Goal: Task Accomplishment & Management: Manage account settings

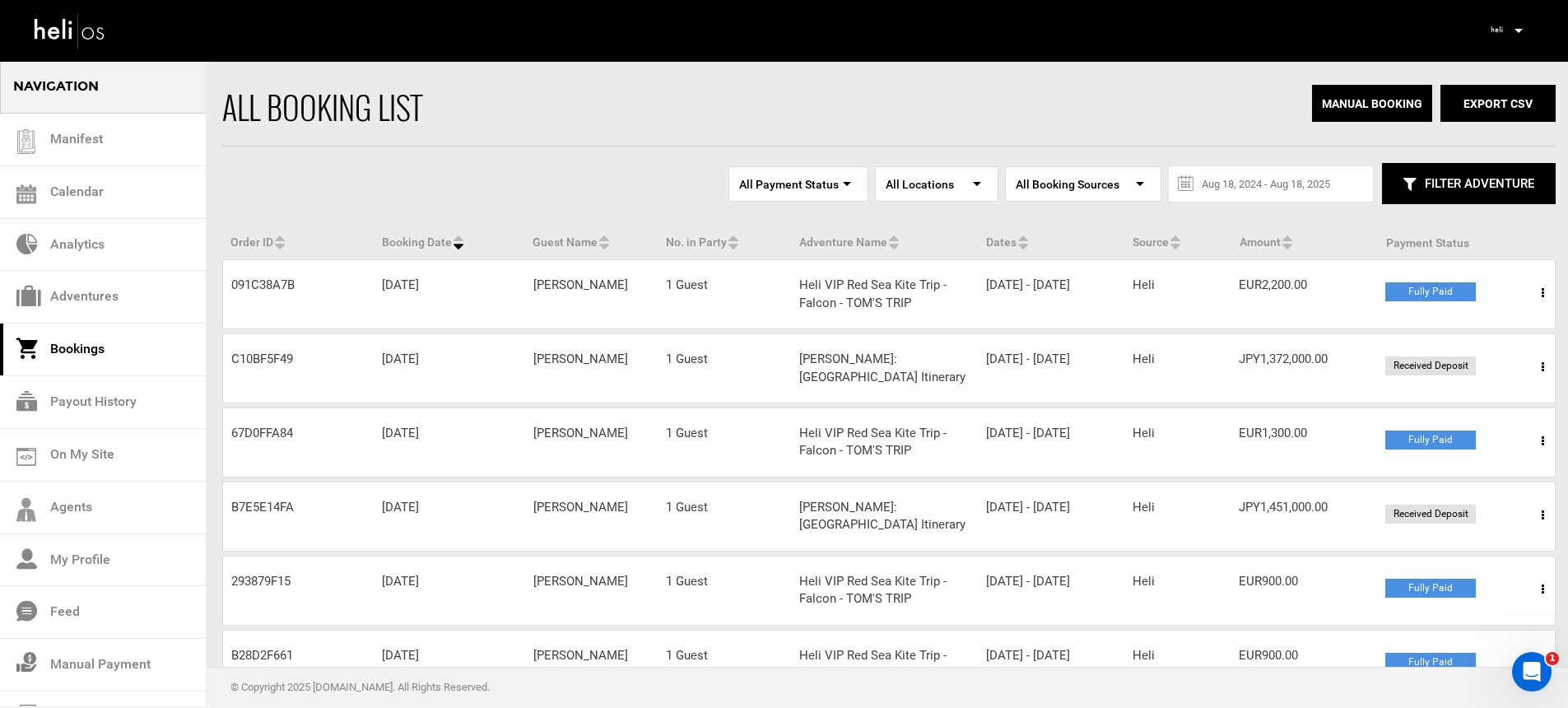
click at [1516, 32] on icon at bounding box center [1518, 30] width 9 height 4
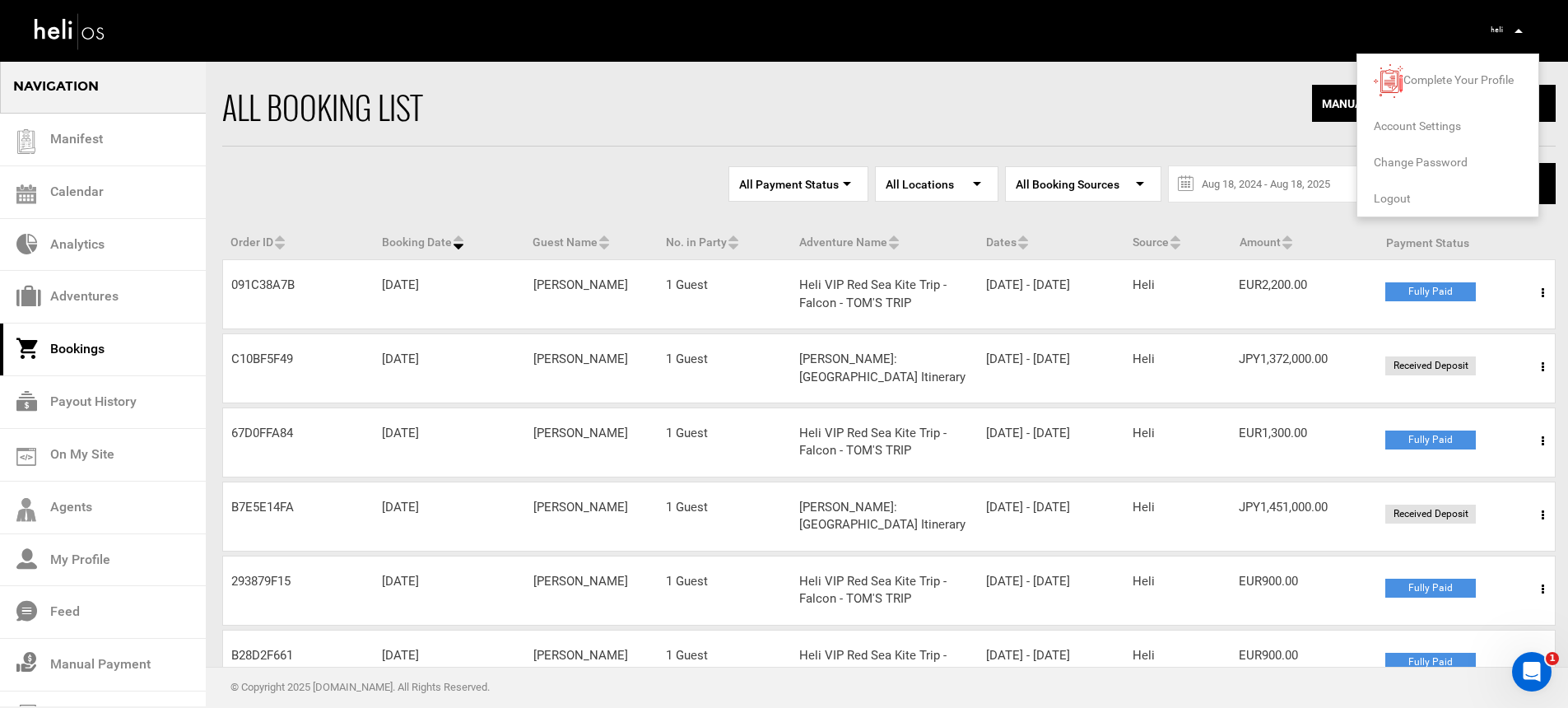
click at [1398, 200] on span "Logout" at bounding box center [1392, 198] width 37 height 13
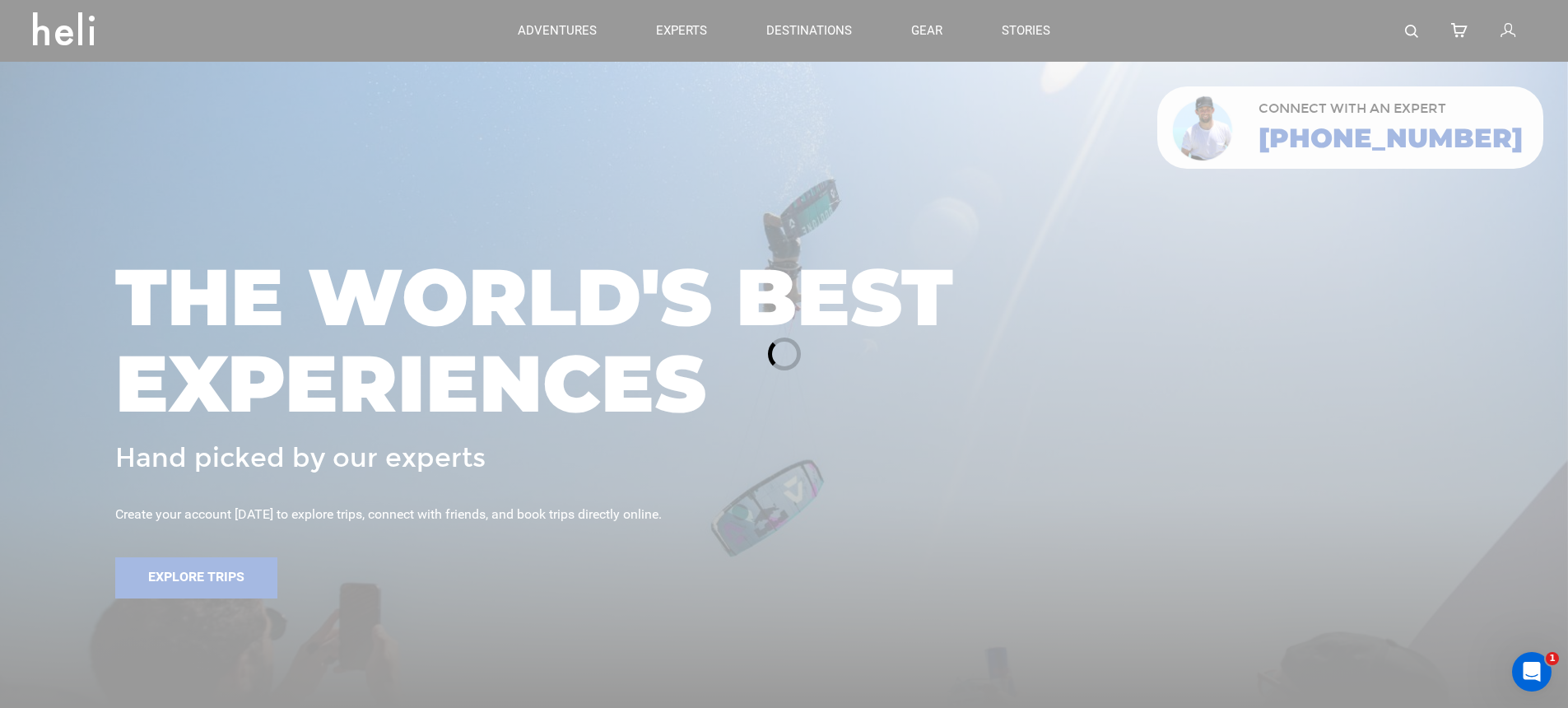
click at [1507, 36] on div at bounding box center [784, 354] width 1568 height 708
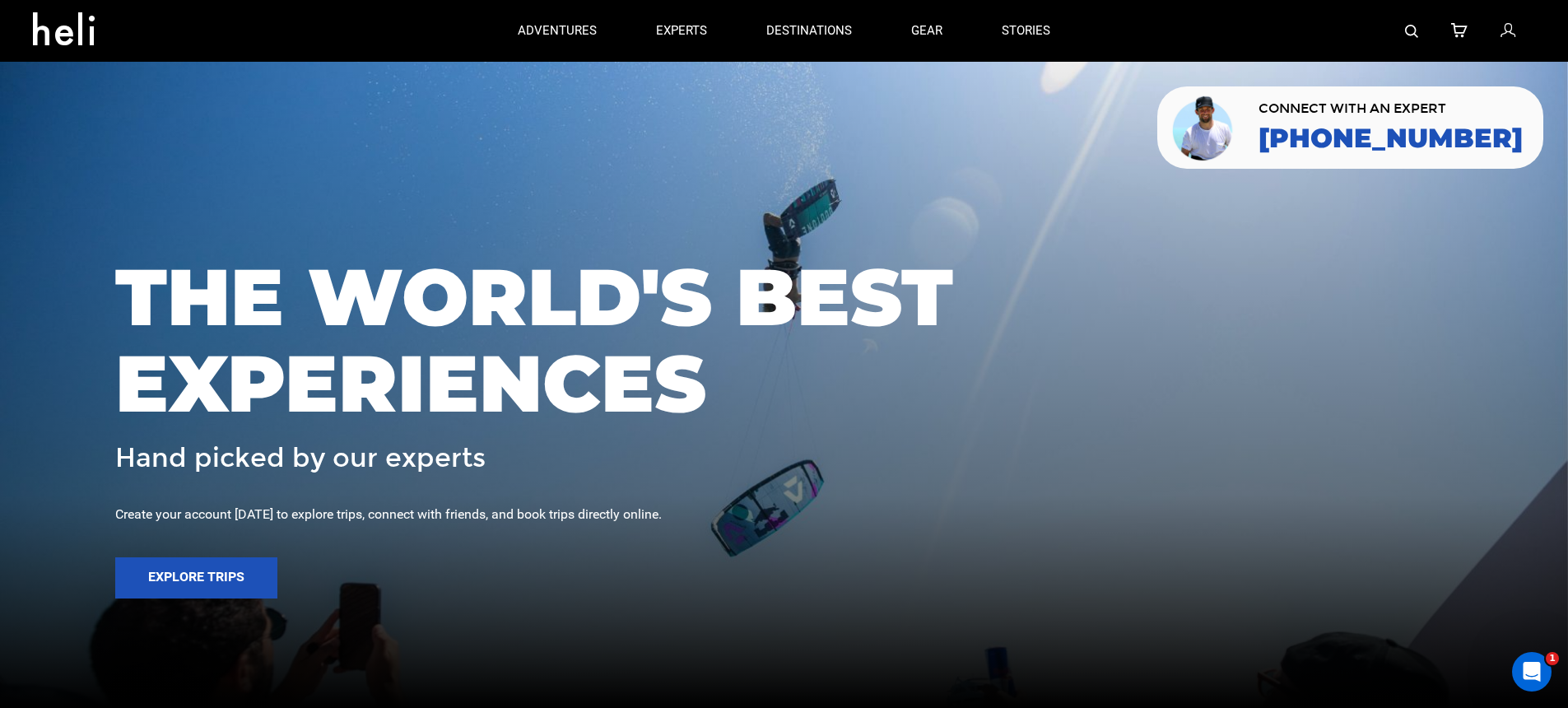
click at [1506, 31] on icon at bounding box center [1507, 31] width 15 height 22
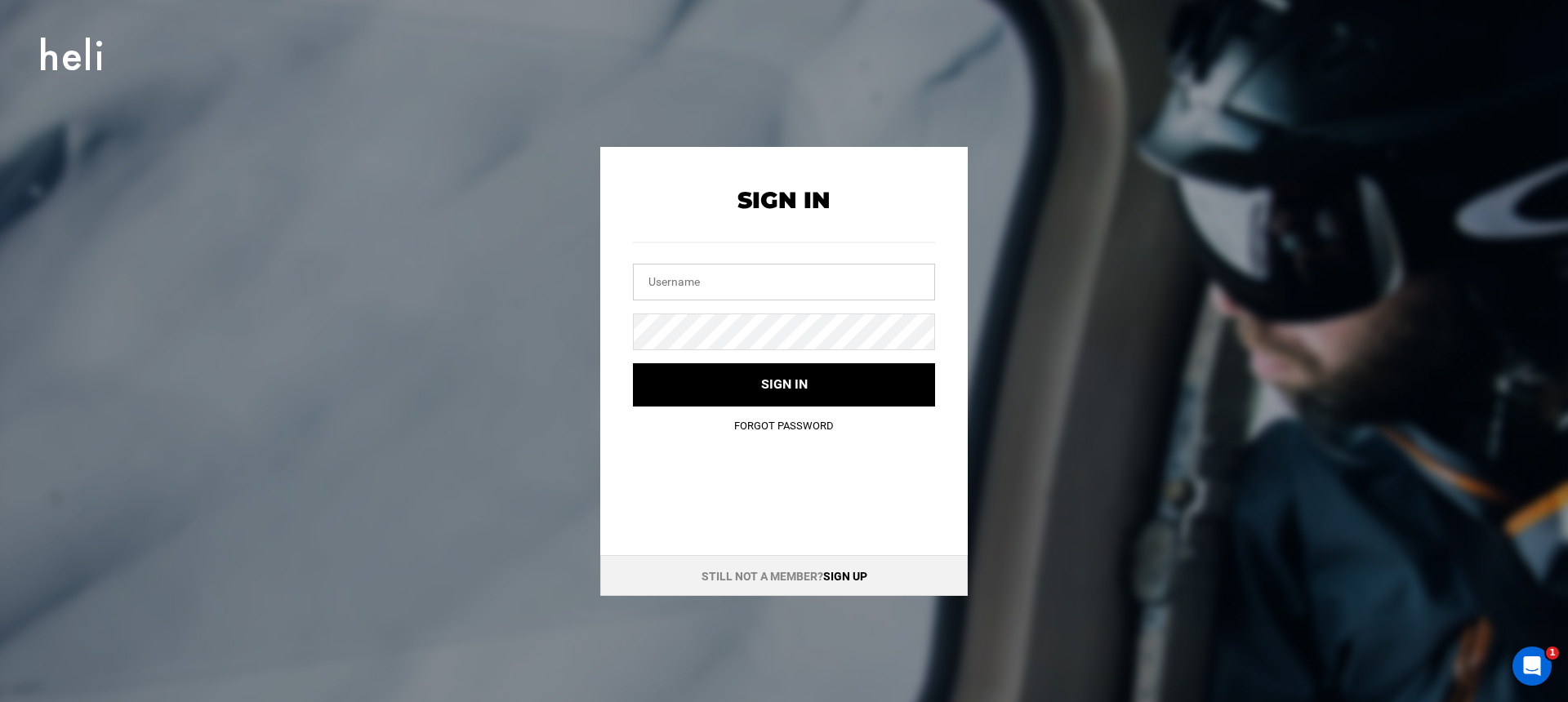
click at [795, 271] on input "text" at bounding box center [784, 281] width 302 height 37
type input "info@mustangpowder.com"
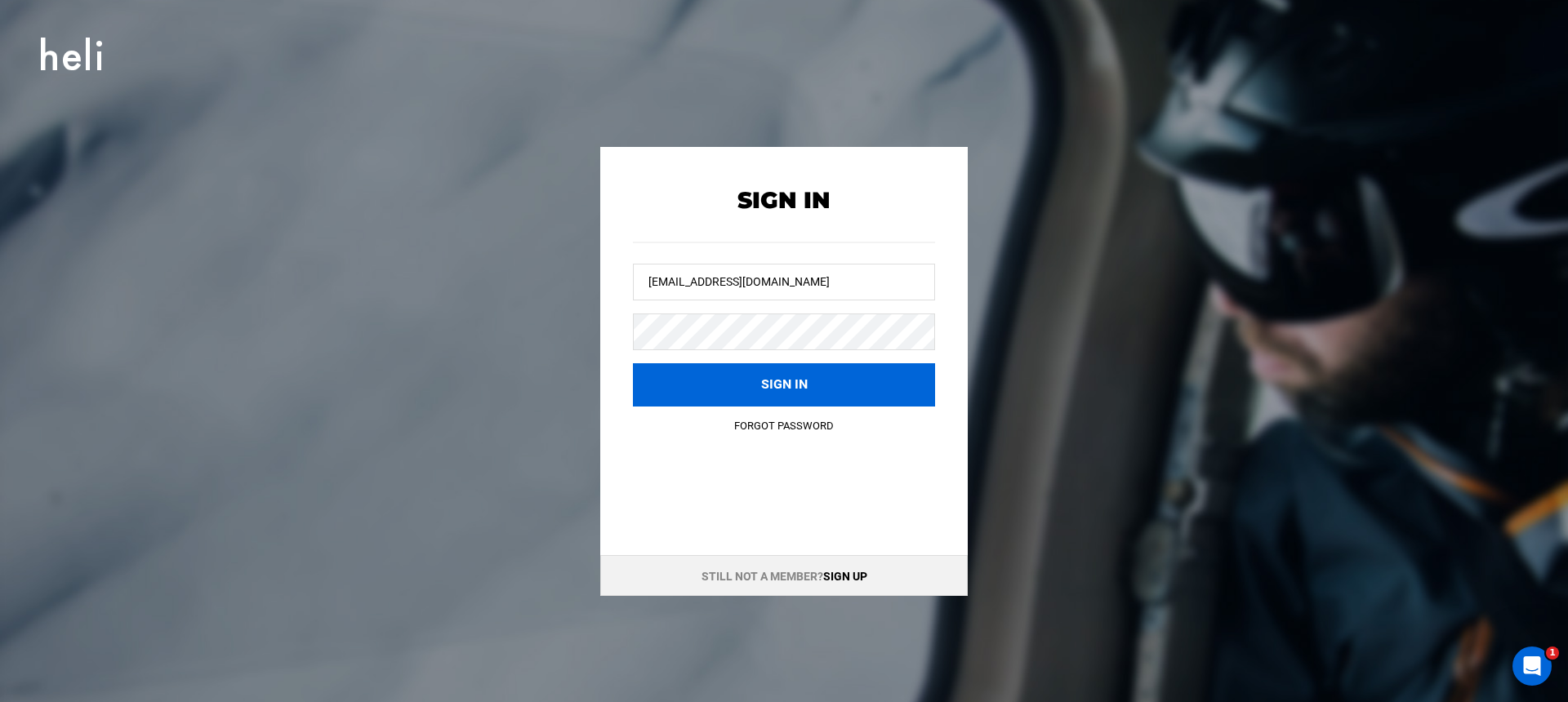
click at [703, 376] on button "Sign in" at bounding box center [784, 385] width 302 height 44
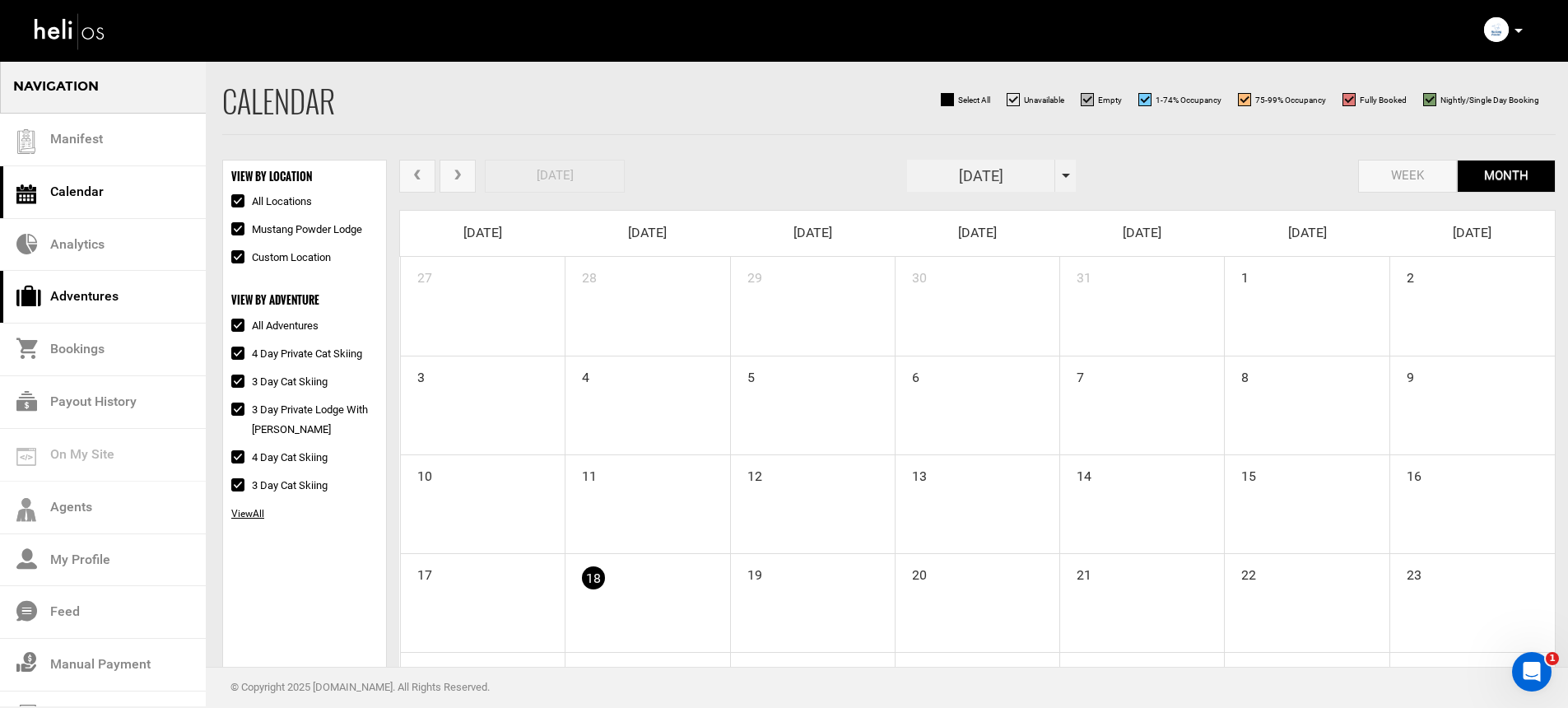
click at [112, 286] on link "Adventures" at bounding box center [102, 297] width 206 height 52
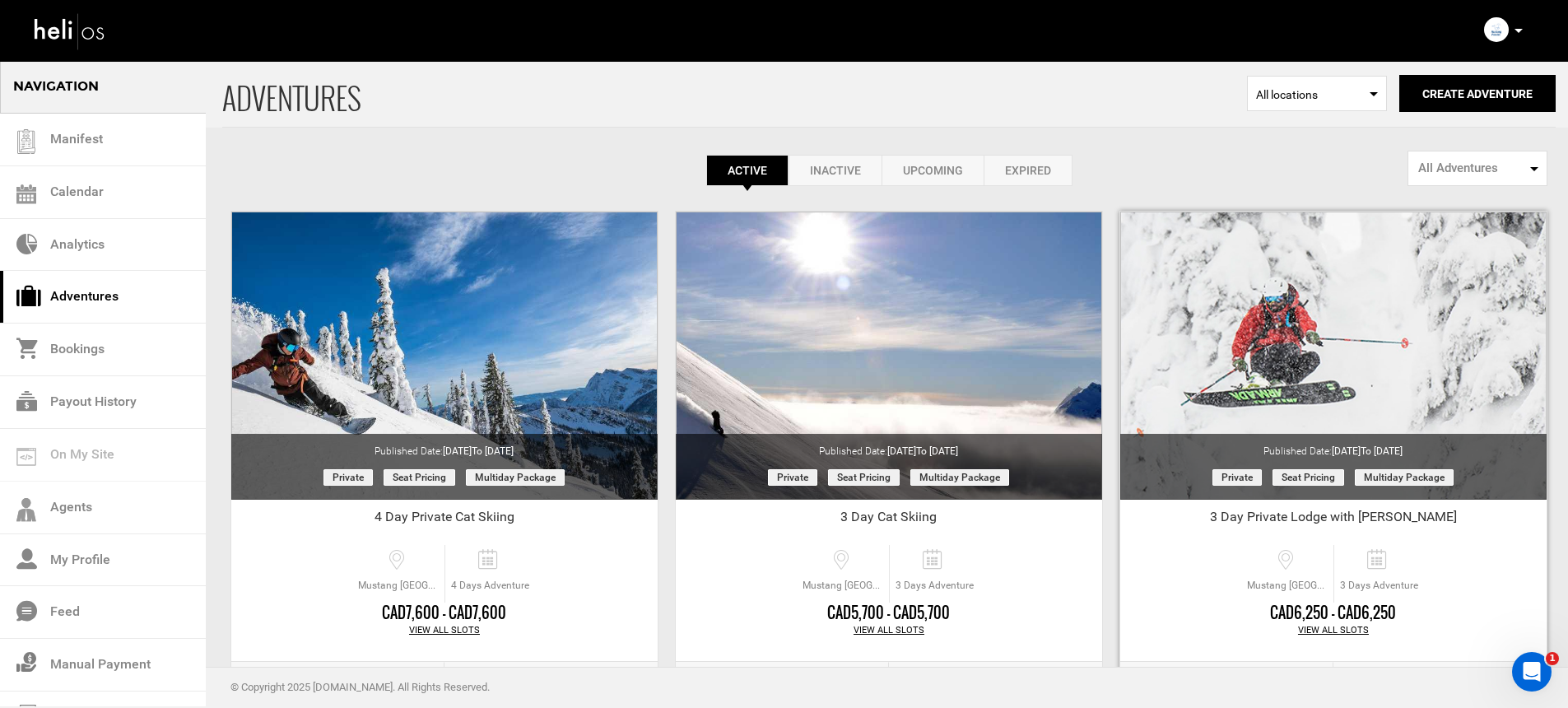
click at [1345, 633] on div "View All Slots" at bounding box center [1333, 630] width 427 height 13
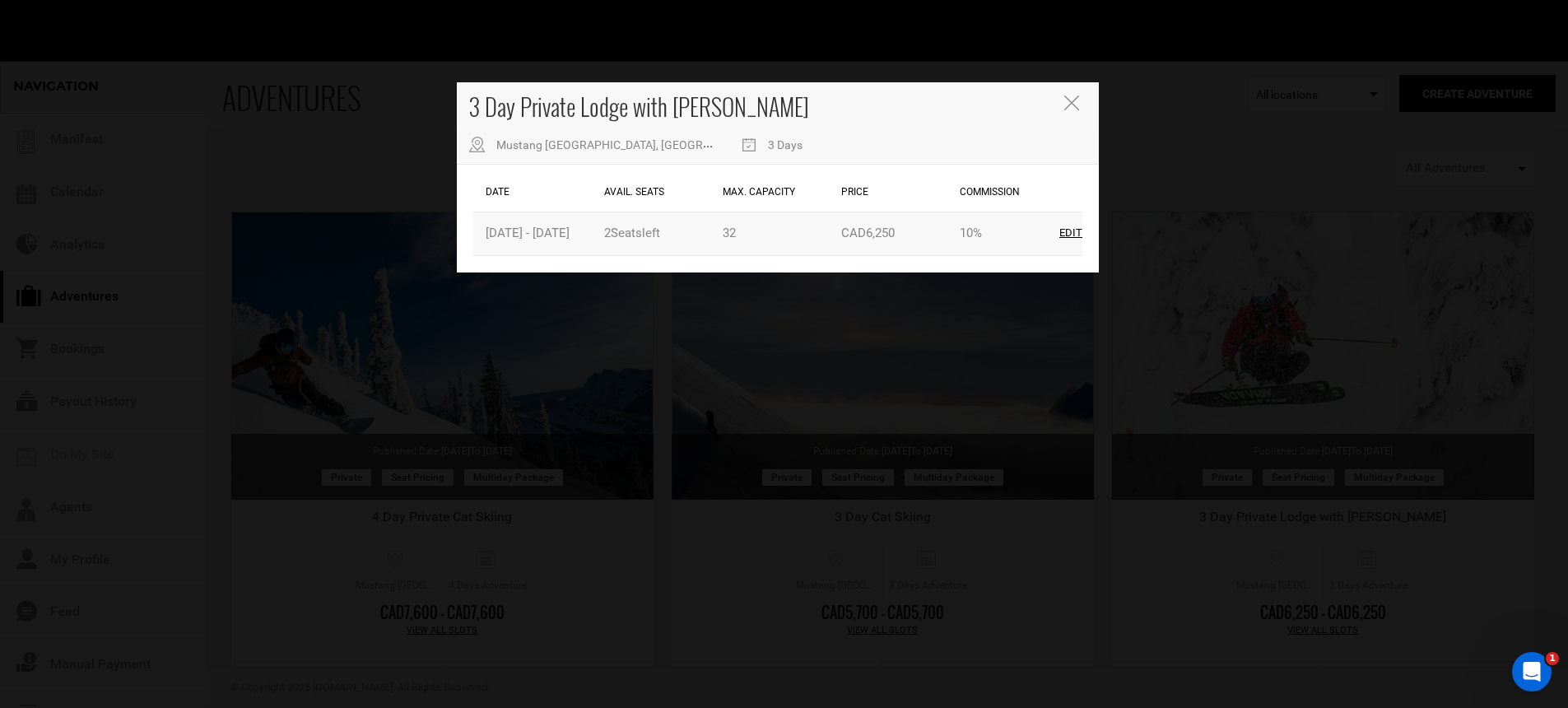
click at [1073, 234] on div "Edit" at bounding box center [1070, 233] width 23 height 15
type input "01/09/2026"
type input "01/11/2026"
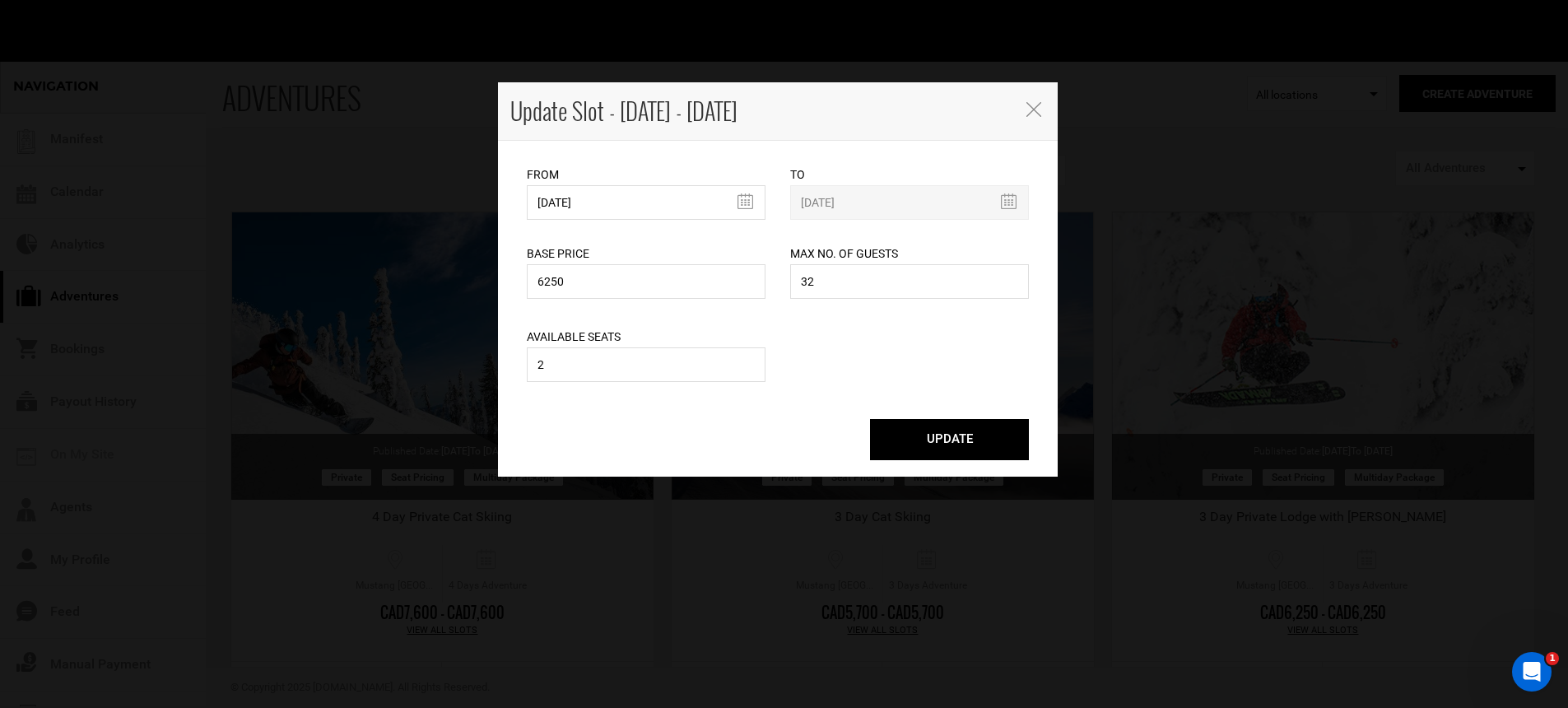
click at [599, 346] on div "Available Seats 2 Please enter a valid available seats. Available seats can not…" at bounding box center [645, 344] width 238 height 83
click at [600, 356] on input "2" at bounding box center [645, 365] width 238 height 34
click at [600, 357] on input "2" at bounding box center [645, 365] width 238 height 34
type input "1"
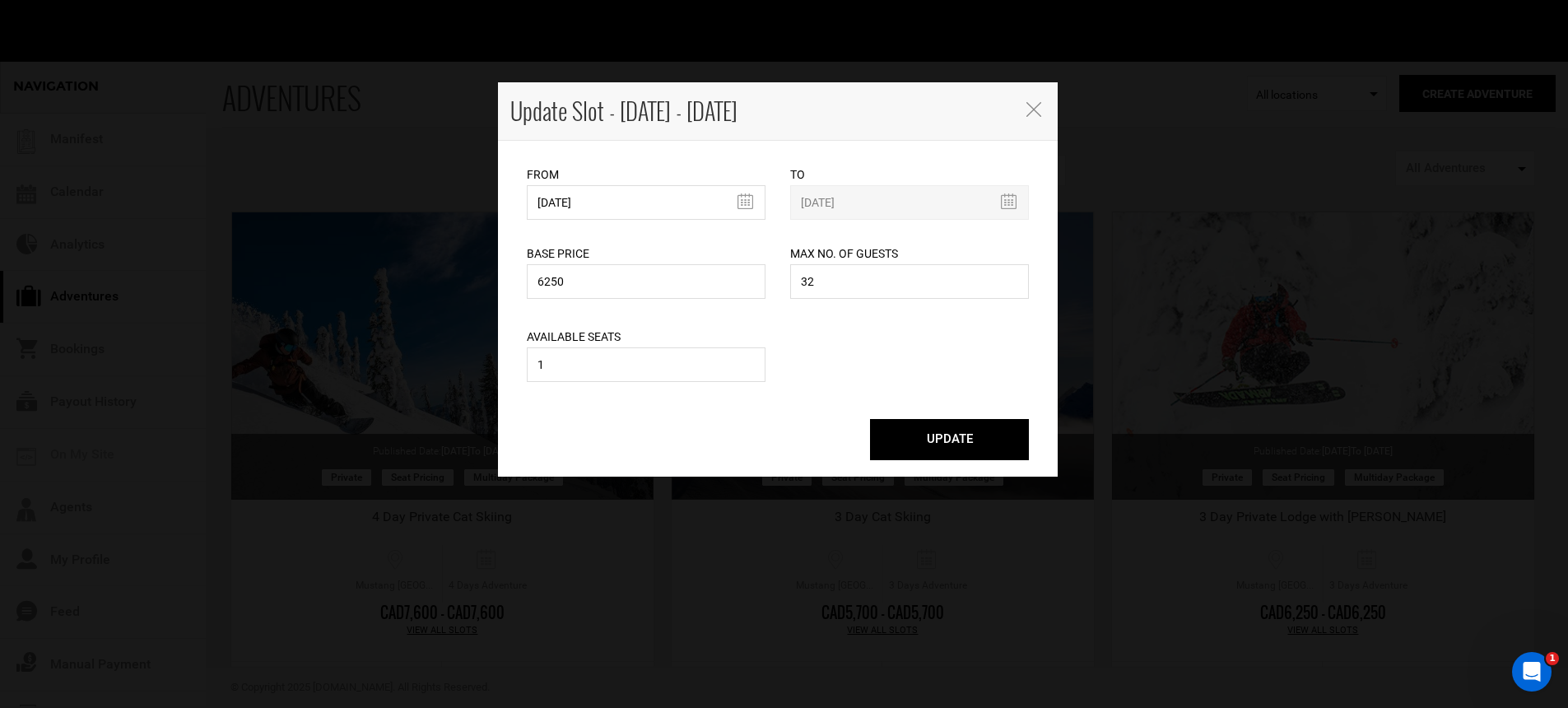
click at [993, 445] on button "UPDATE" at bounding box center [949, 440] width 159 height 41
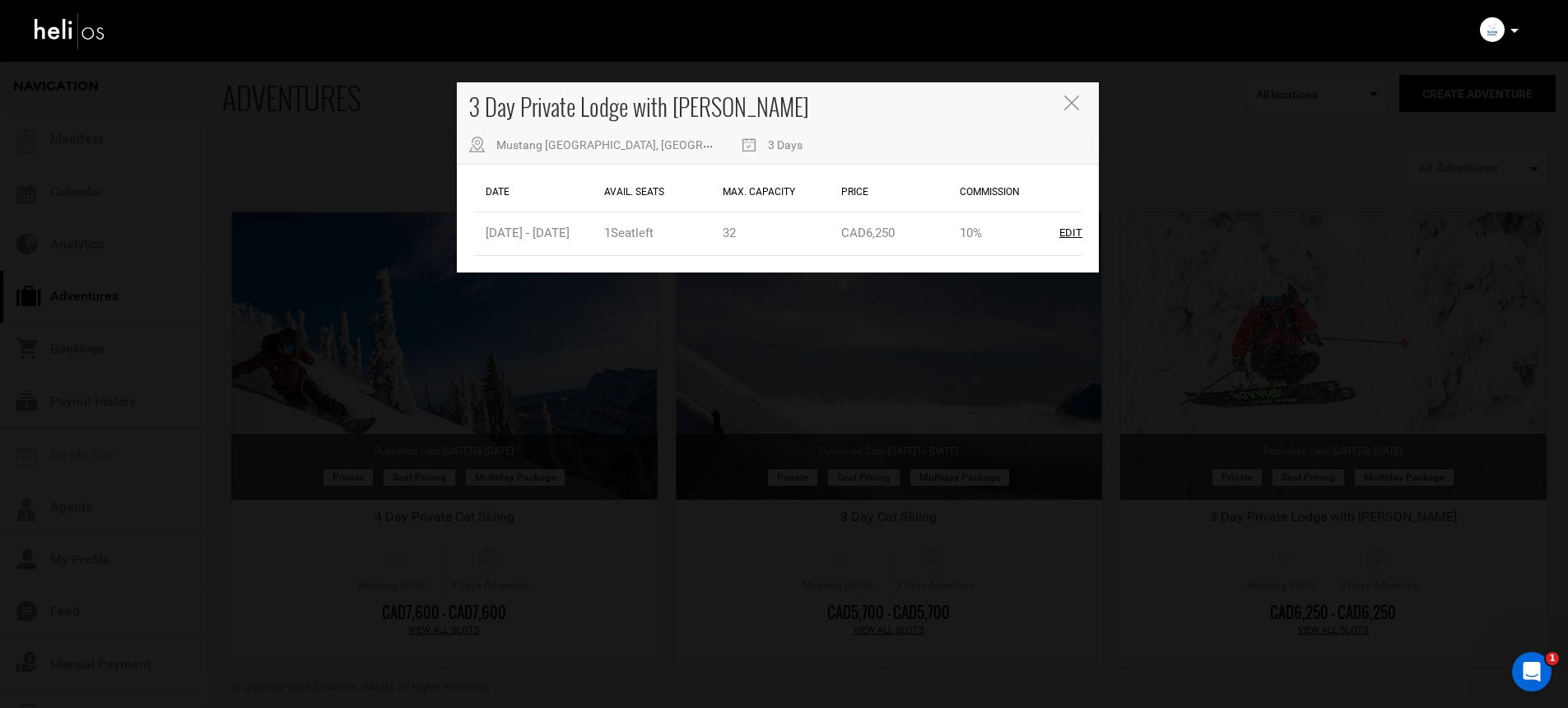
click at [1060, 102] on div "3 Day Private Lodge with Heli Mustang Powder Lodge, Avoca West Rd, Malakwa, BC,…" at bounding box center [778, 124] width 642 height 83
click at [1068, 104] on icon "Close" at bounding box center [1071, 102] width 15 height 15
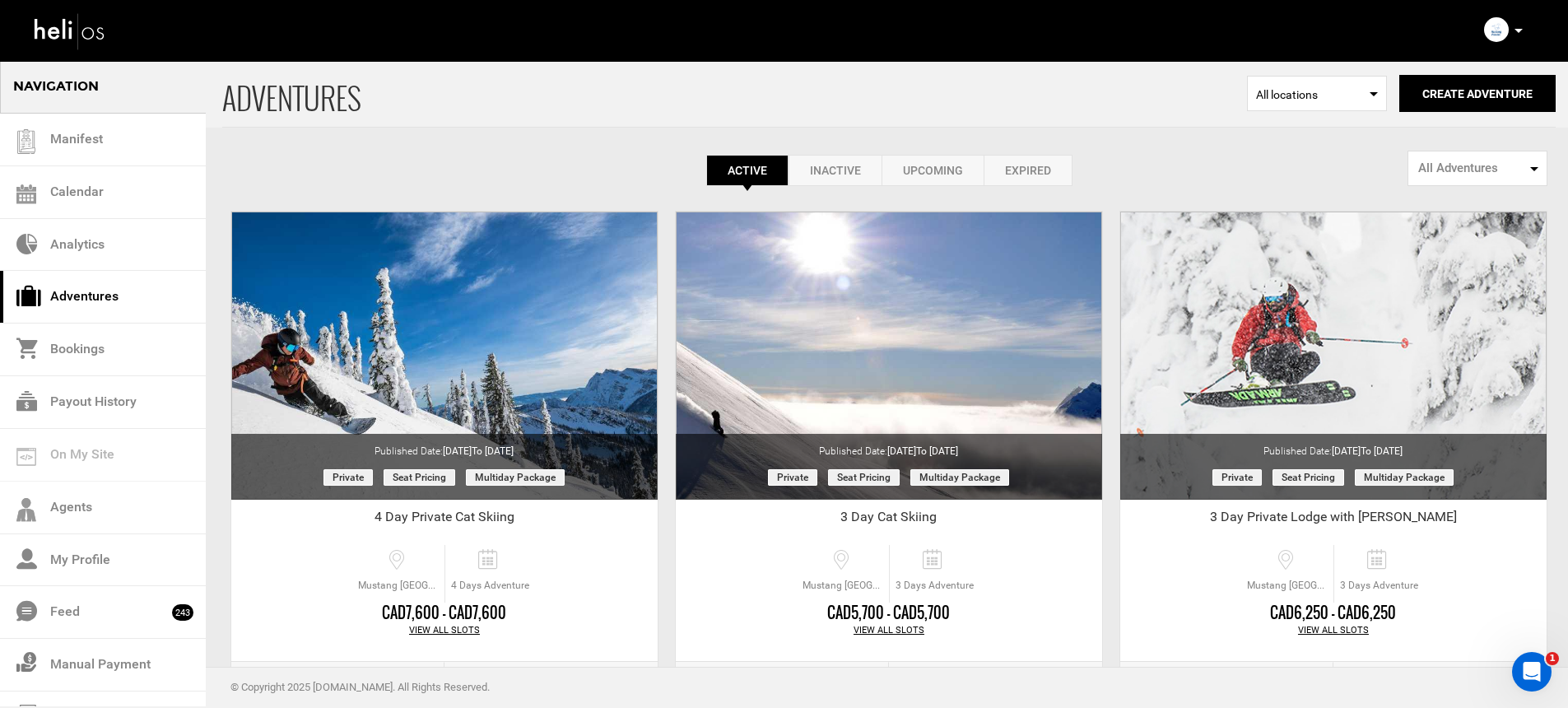
click at [1514, 31] on icon at bounding box center [1518, 30] width 9 height 4
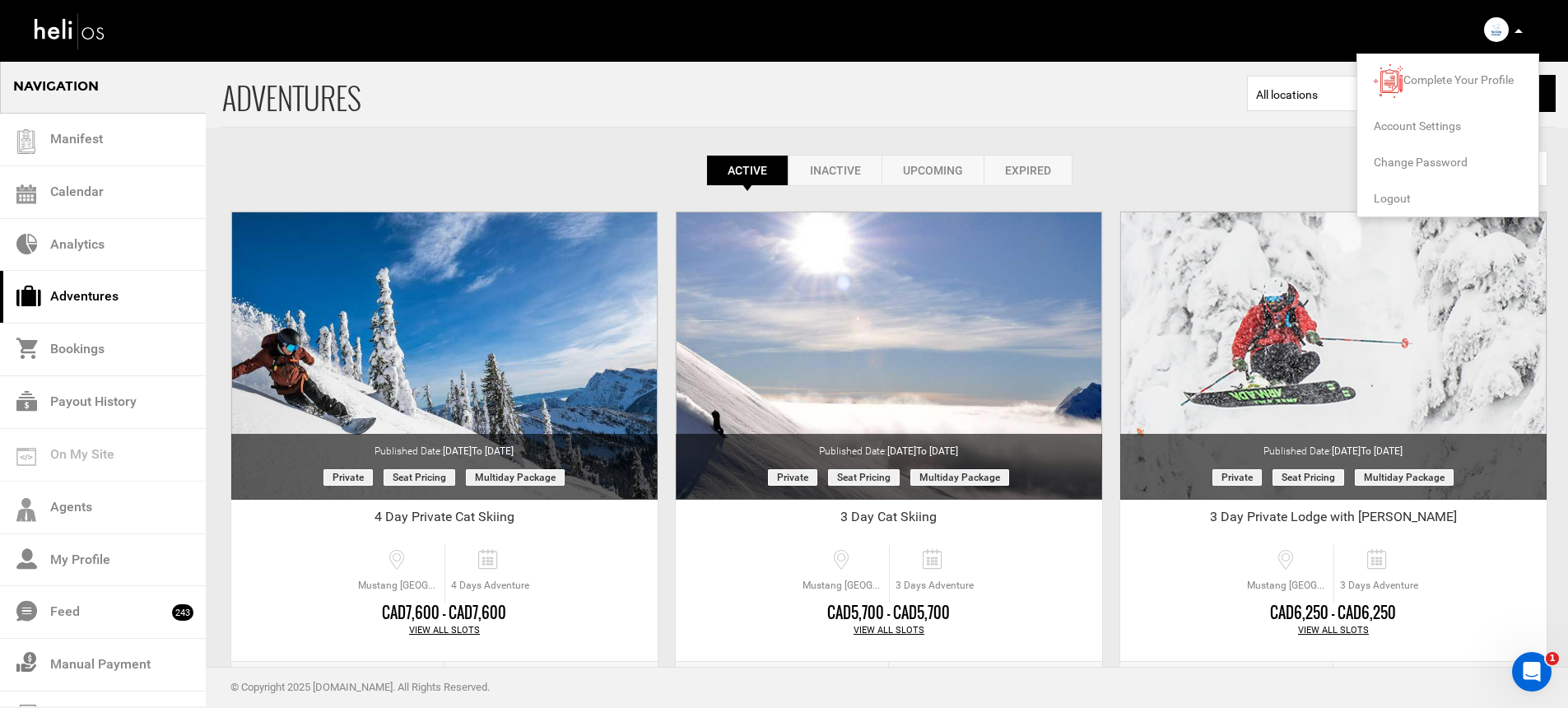
click at [1399, 199] on span "Logout" at bounding box center [1392, 198] width 37 height 13
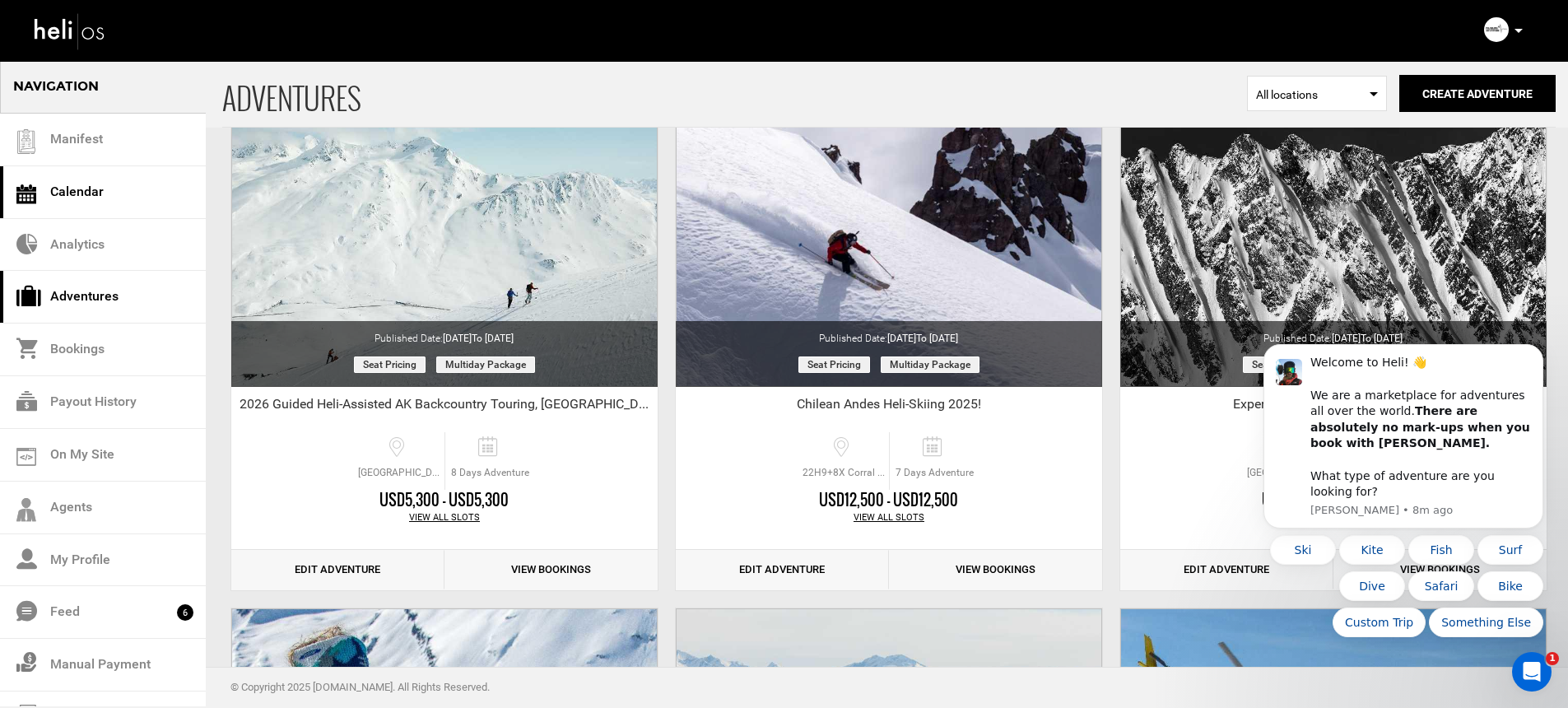
click at [92, 191] on link "Calendar" at bounding box center [102, 192] width 206 height 52
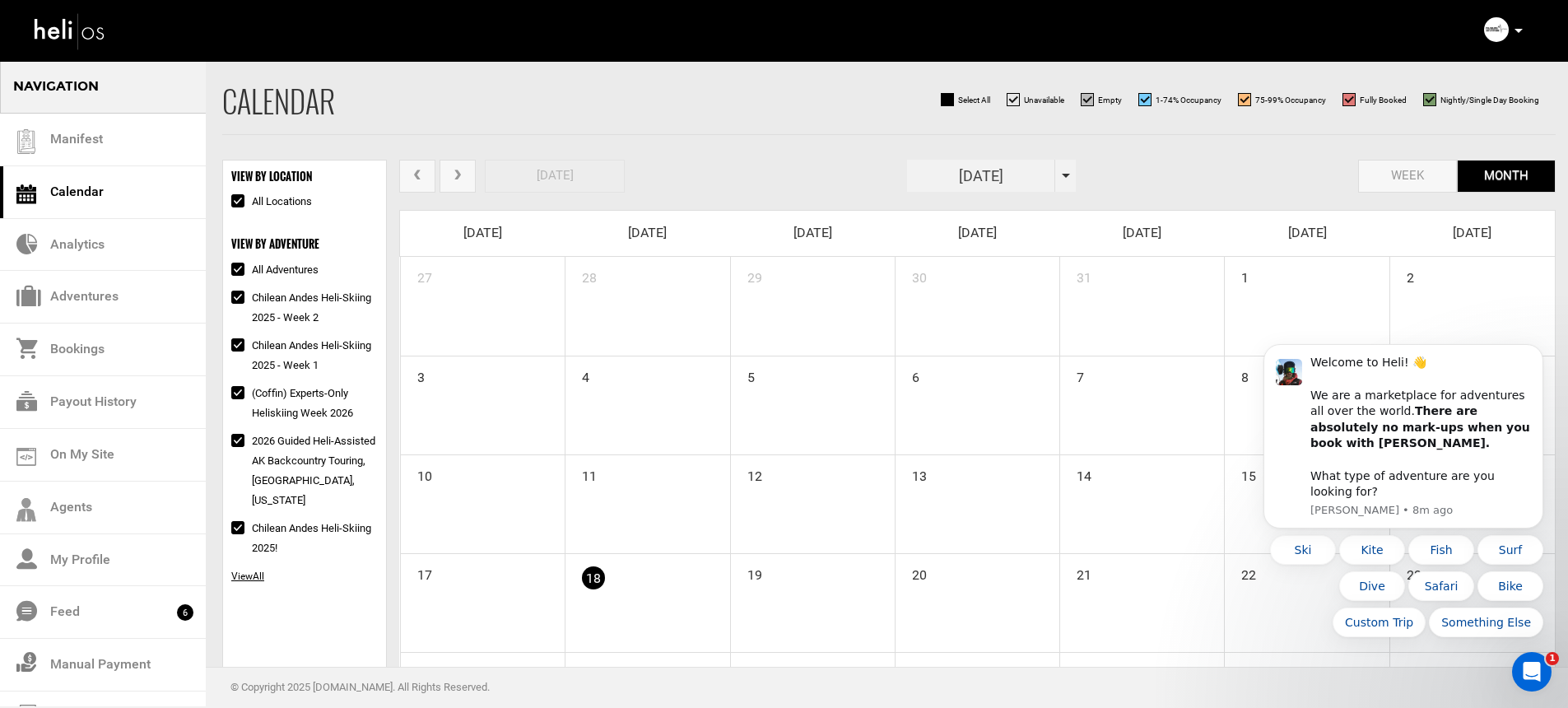
click at [1072, 177] on div "August 2025" at bounding box center [991, 175] width 169 height 32
type input "August 2025"
click at [1133, 183] on div "today week month August 2025" at bounding box center [977, 179] width 1156 height 38
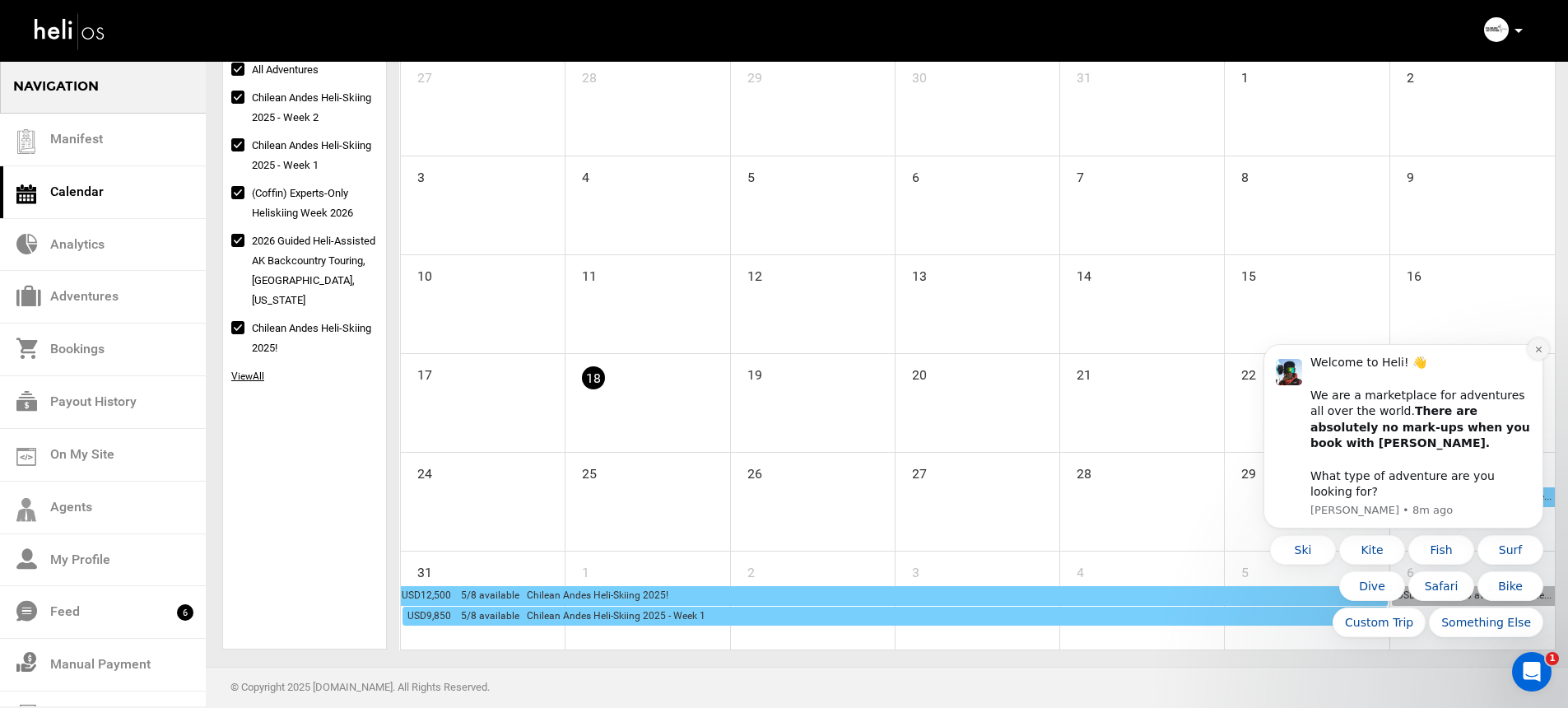
click at [1540, 354] on icon "Dismiss notification" at bounding box center [1538, 349] width 9 height 9
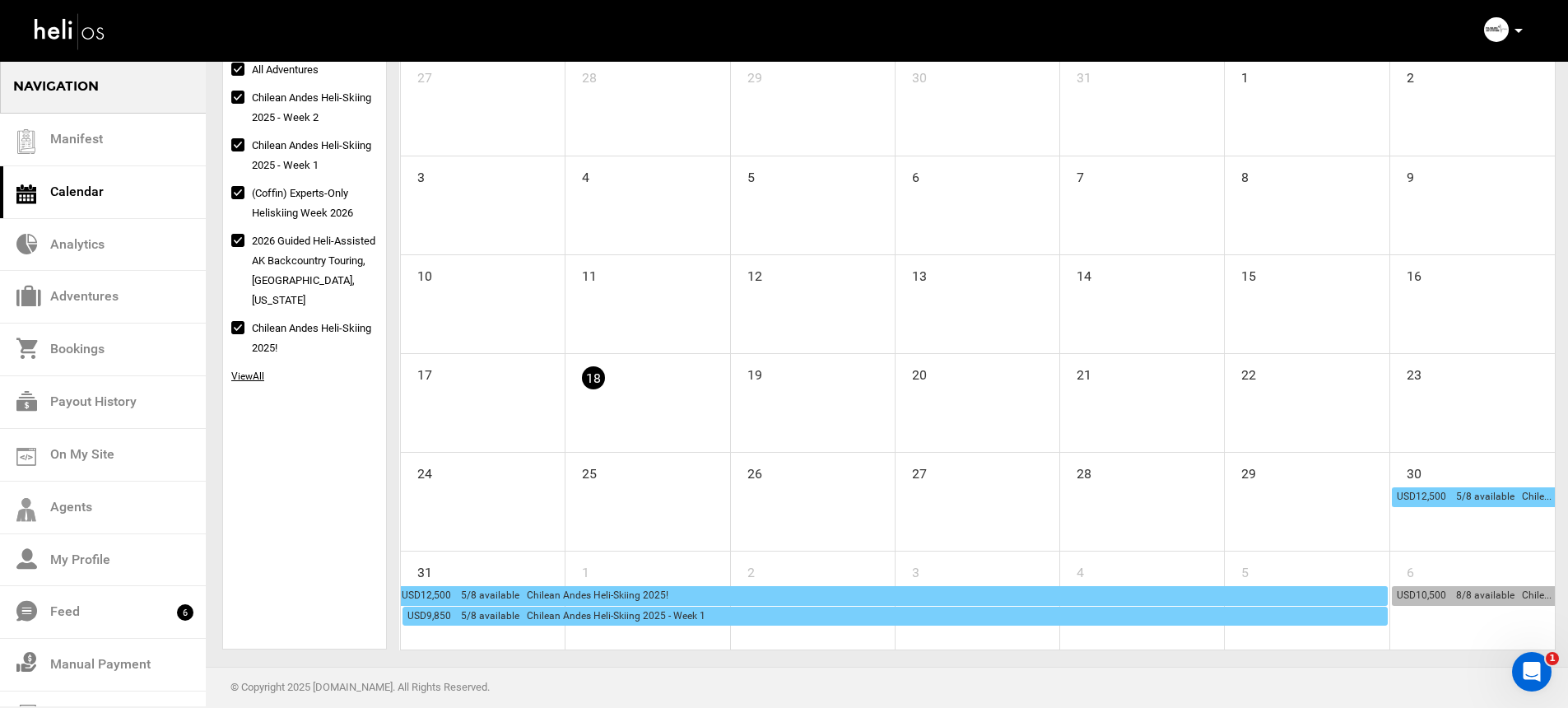
click at [1433, 496] on span "USD12,500 5/8 available Chilean Andes Heli-Skiing 2025!" at bounding box center [1530, 496] width 267 height 11
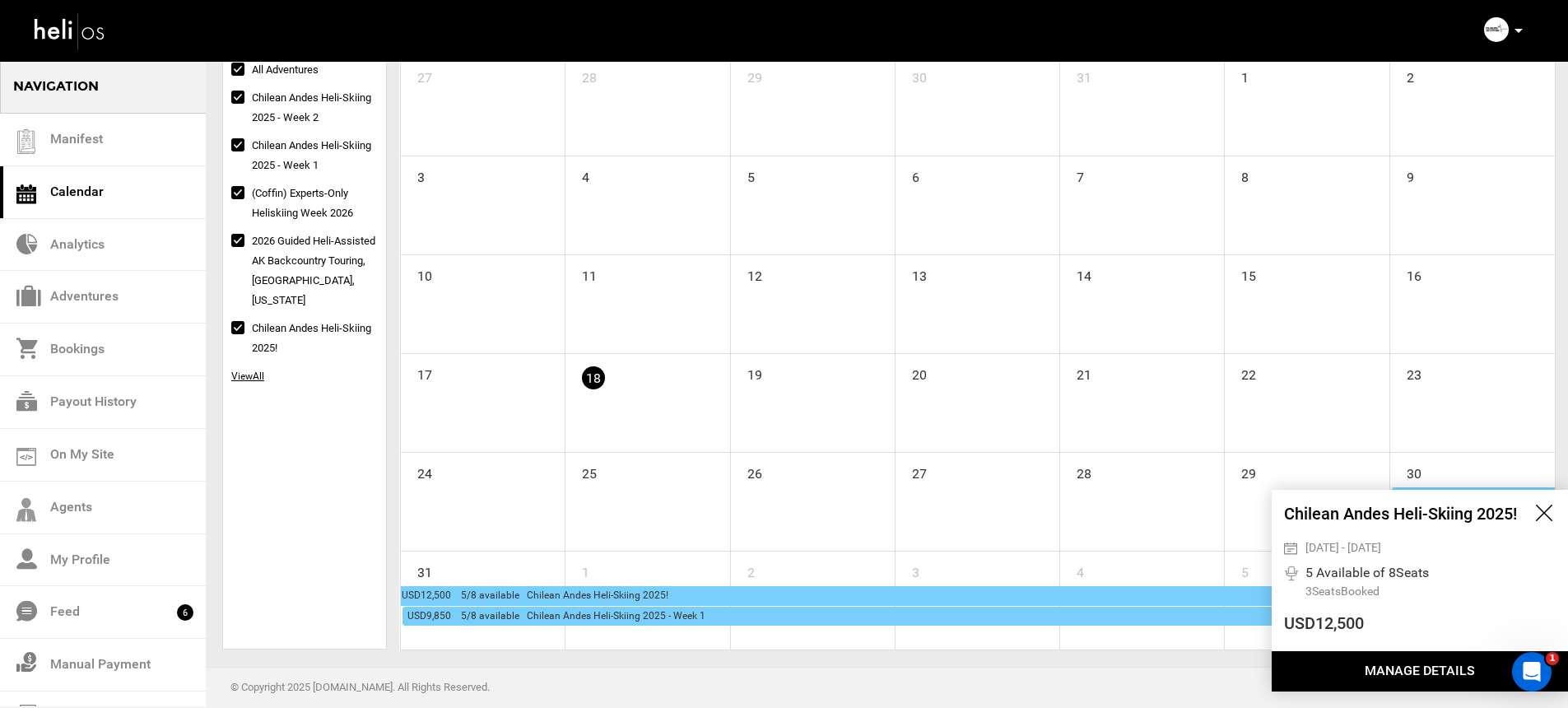
click at [1365, 666] on button "Manage Details" at bounding box center [1419, 671] width 296 height 40
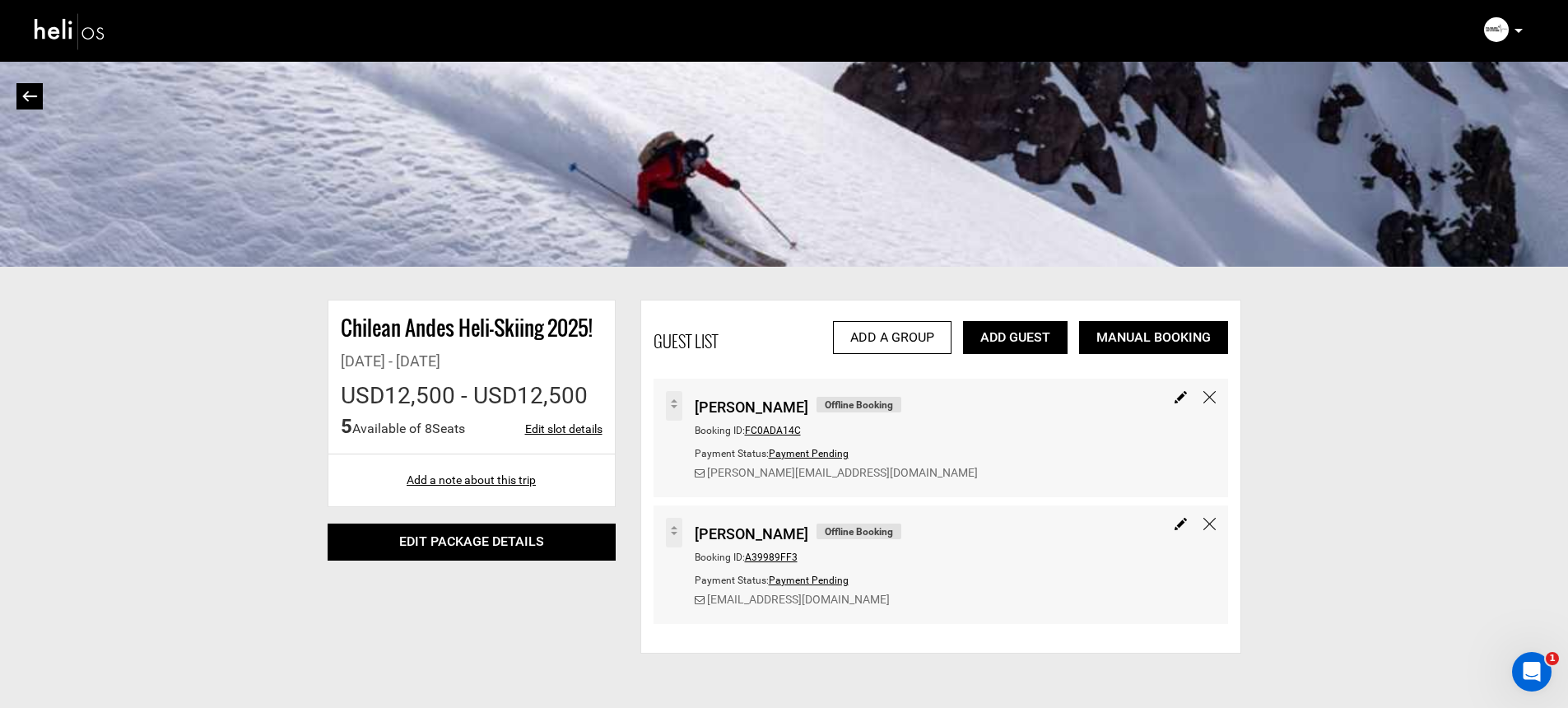
click at [89, 28] on img at bounding box center [70, 31] width 74 height 44
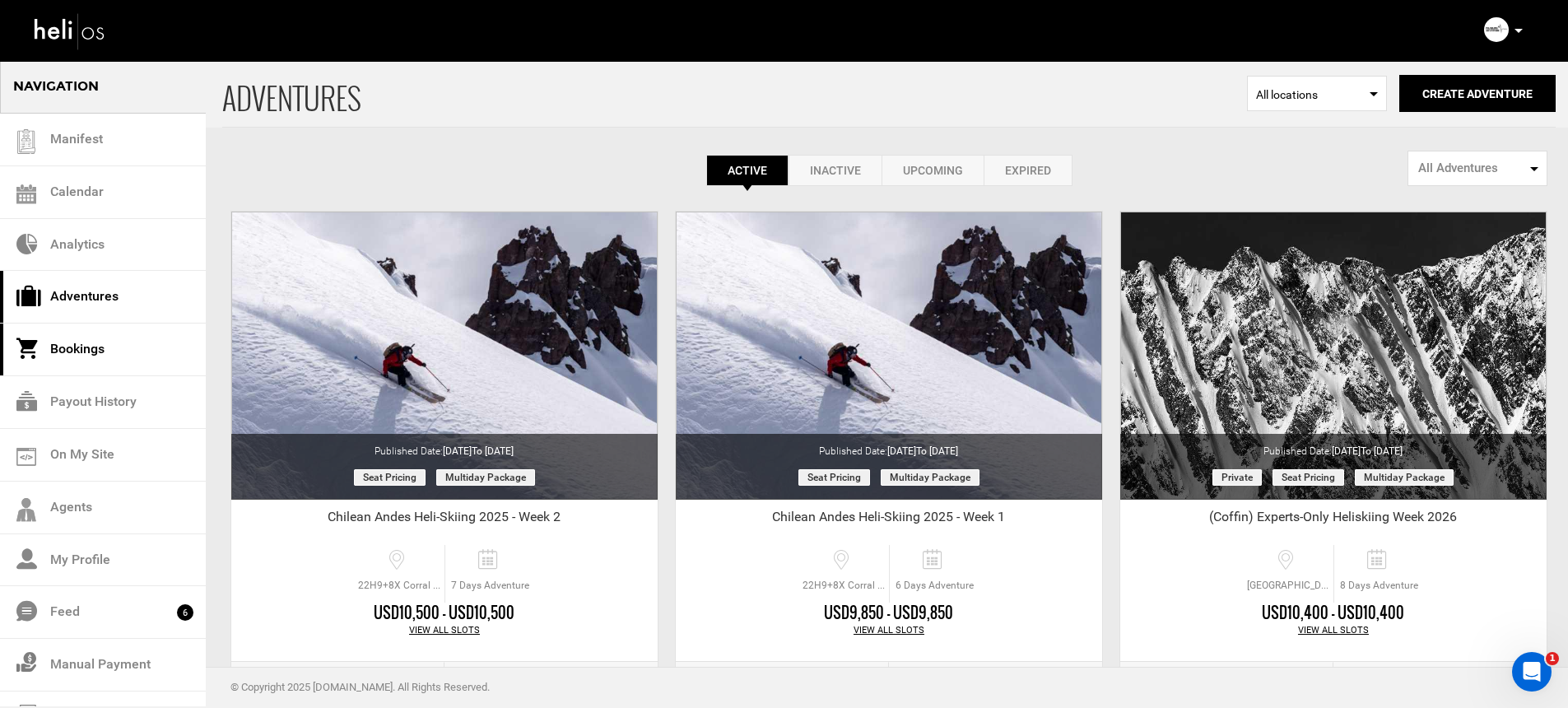
click at [123, 356] on link "Bookings" at bounding box center [102, 349] width 206 height 52
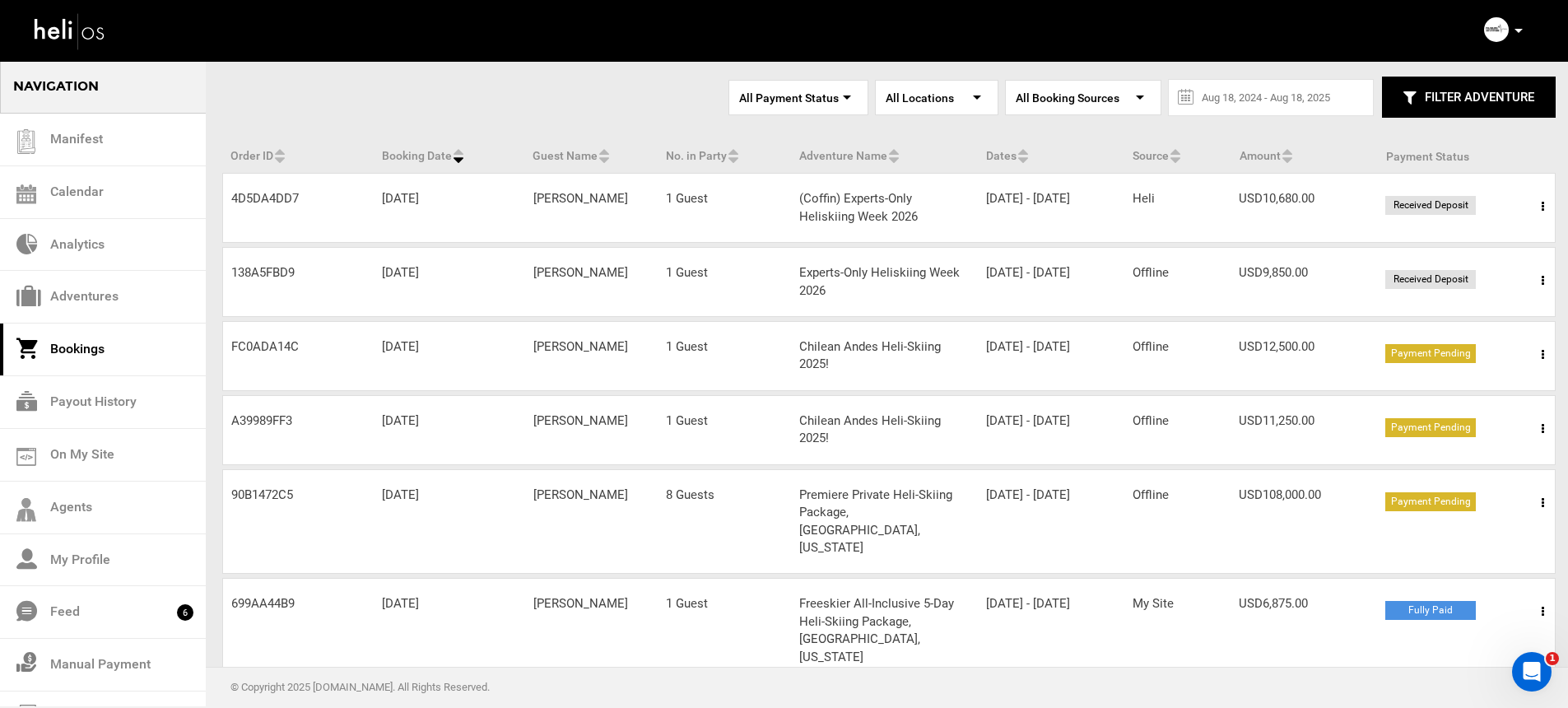
scroll to position [108, 0]
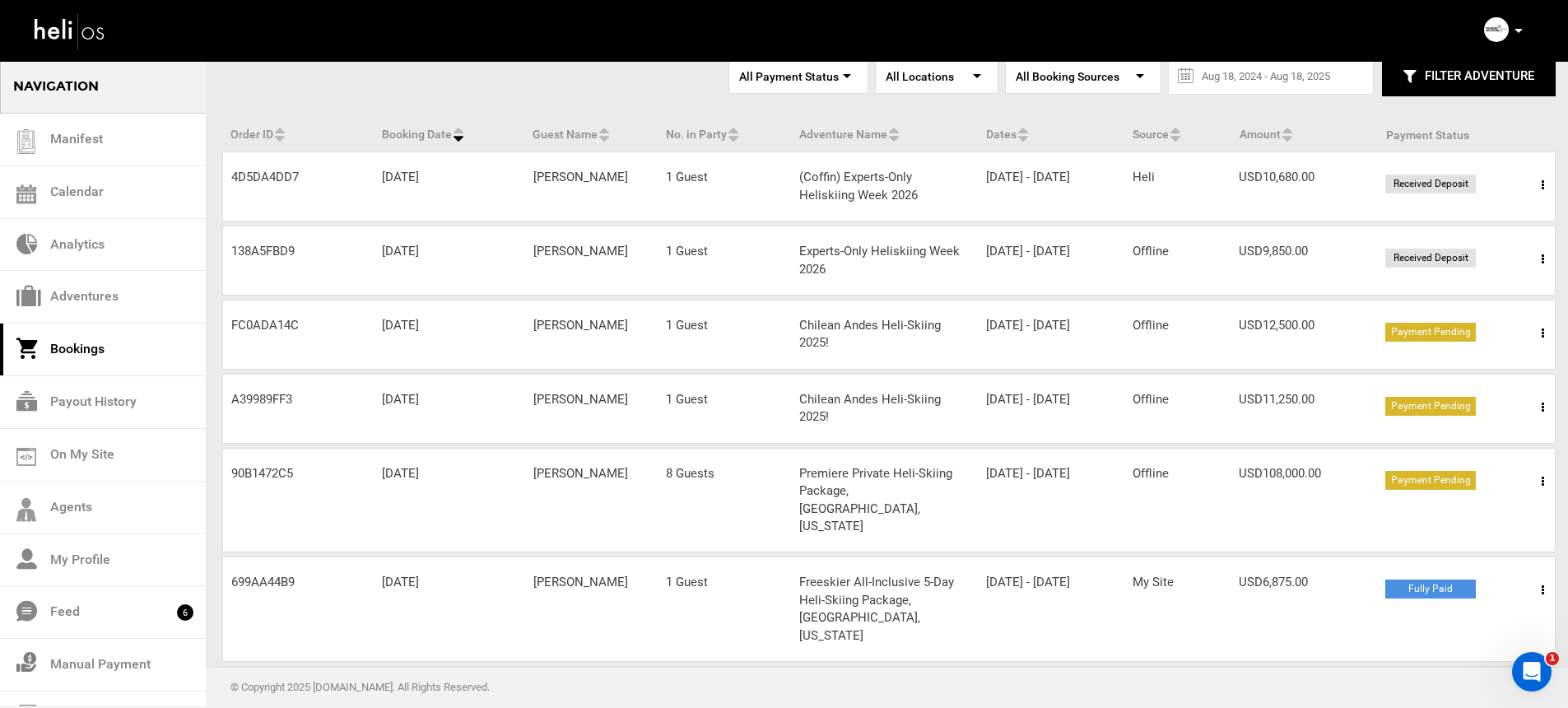
click at [1545, 337] on span at bounding box center [1543, 334] width 21 height 41
click at [1498, 375] on link "View Details" at bounding box center [1481, 384] width 163 height 41
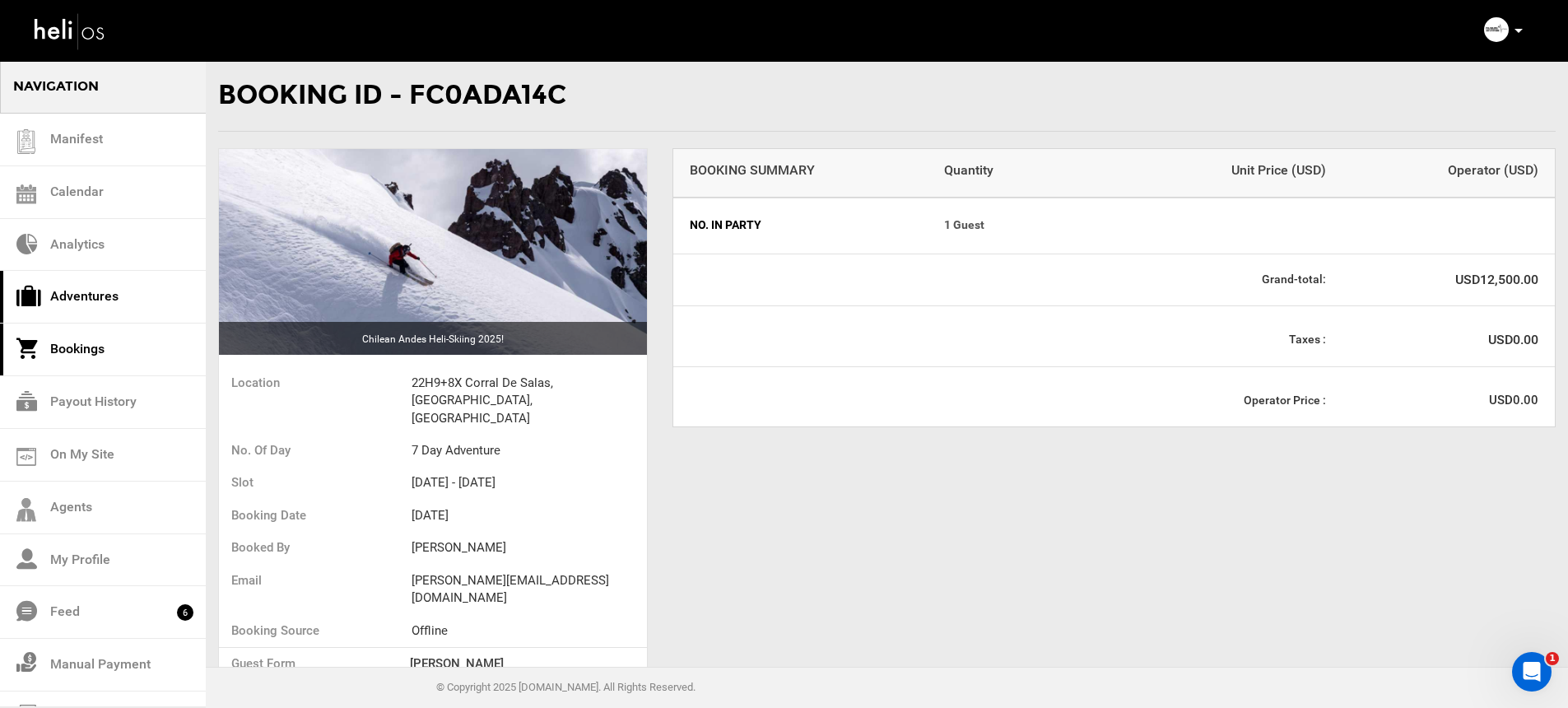
click at [83, 295] on link "Adventures" at bounding box center [102, 297] width 206 height 52
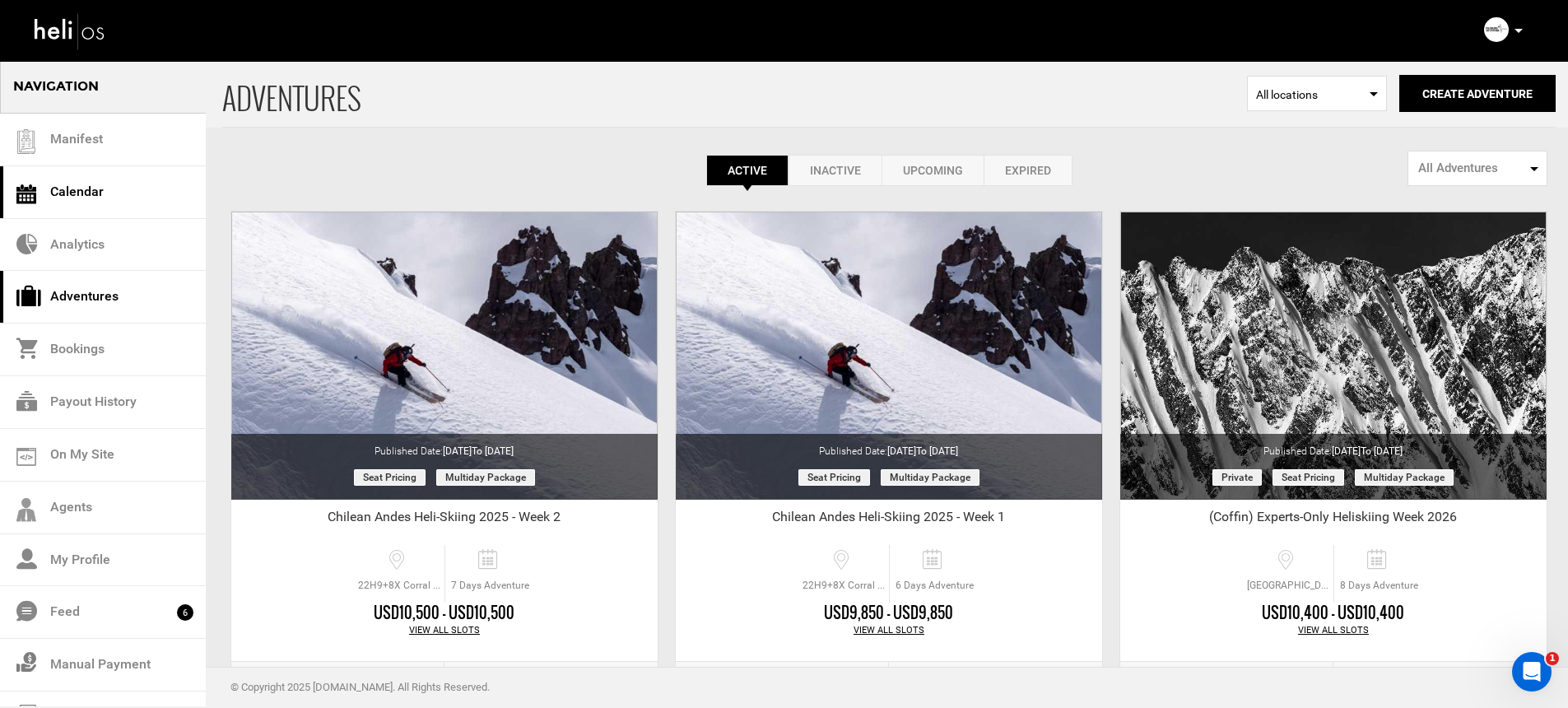
click at [102, 197] on link "Calendar" at bounding box center [102, 192] width 206 height 52
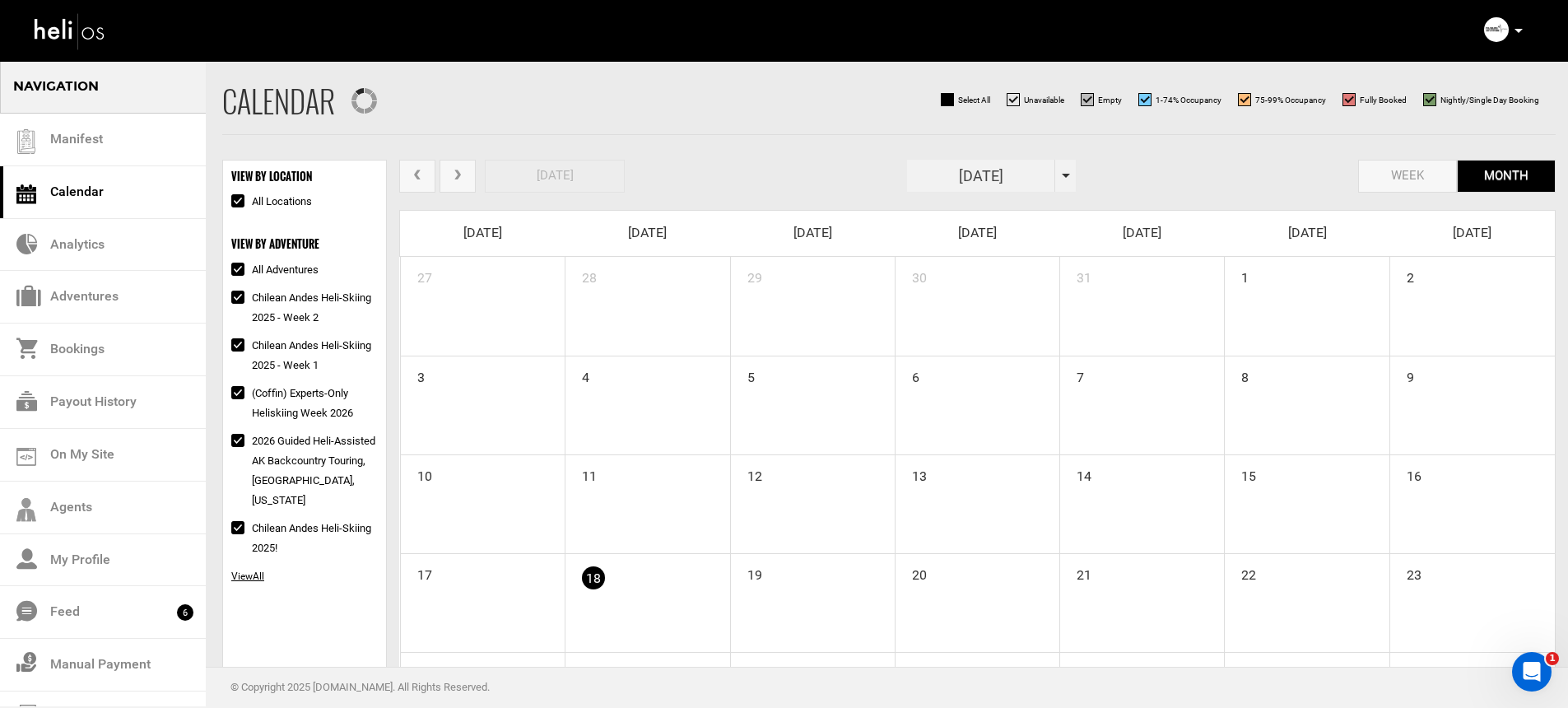
click at [1074, 177] on div "August 2025" at bounding box center [991, 175] width 169 height 32
type input "August 2025"
click at [1128, 193] on div "today week month August 2025" at bounding box center [977, 179] width 1156 height 38
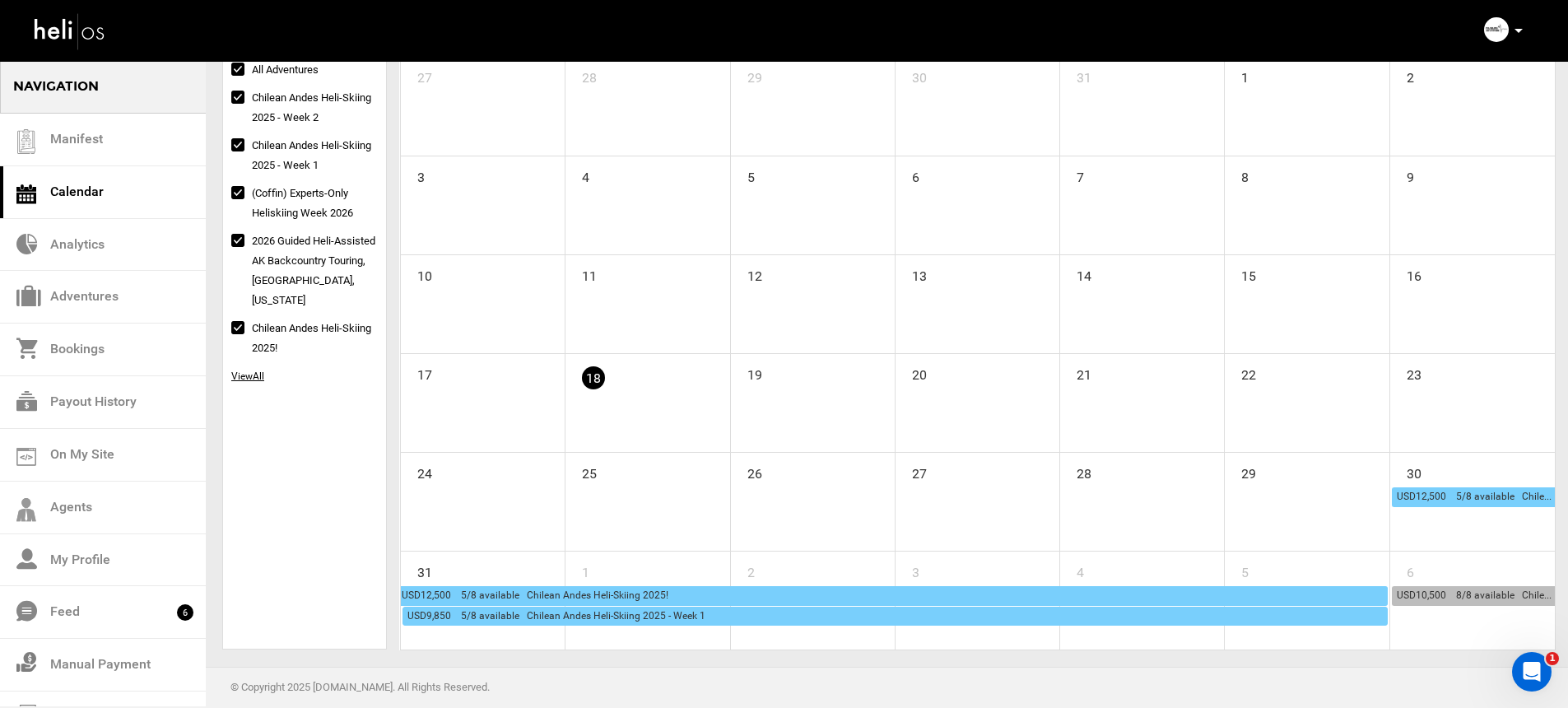
click at [1454, 502] on div "12a USD12,500 5/8 available Chilean Andes Heli-Skiing 2025!" at bounding box center [1475, 496] width 157 height 18
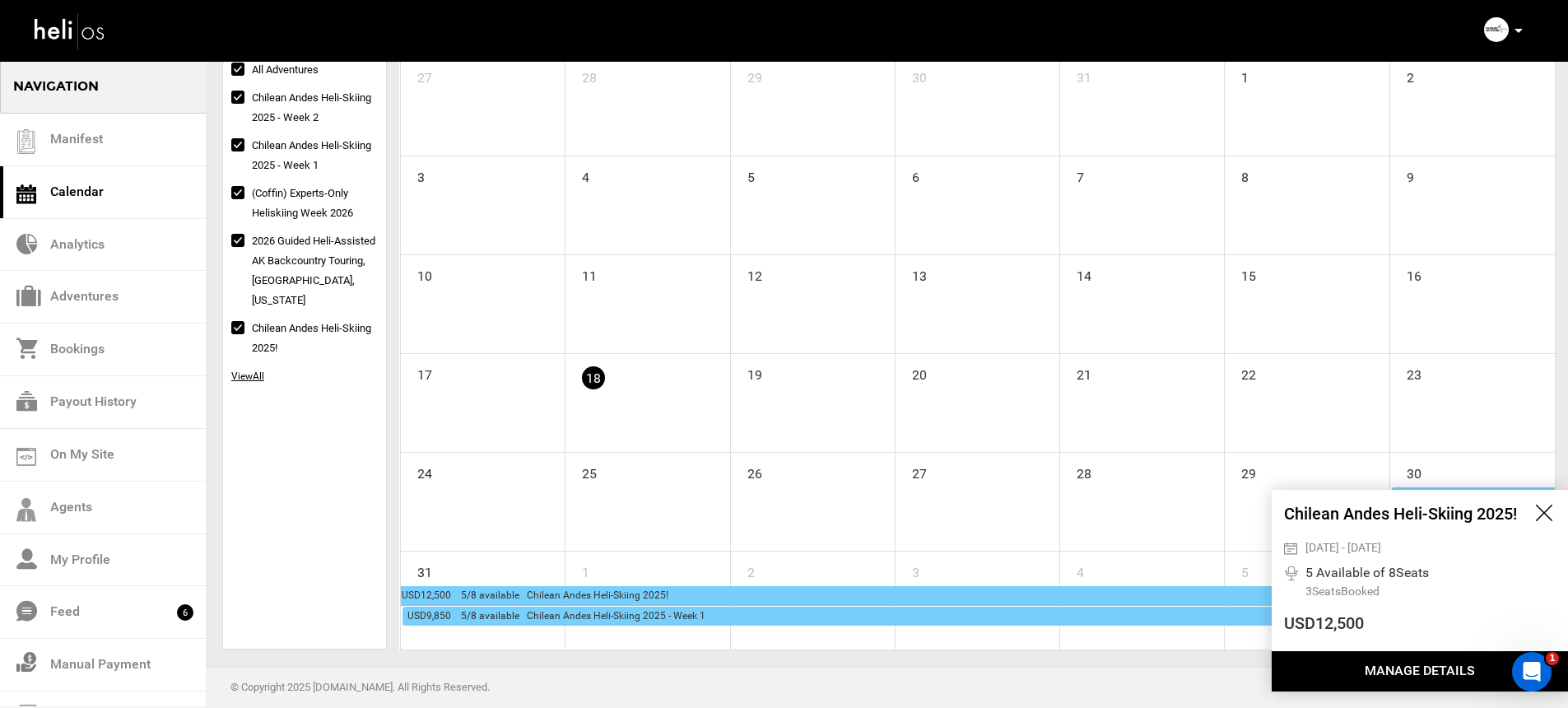
click at [1356, 666] on button "Manage Details" at bounding box center [1419, 671] width 296 height 40
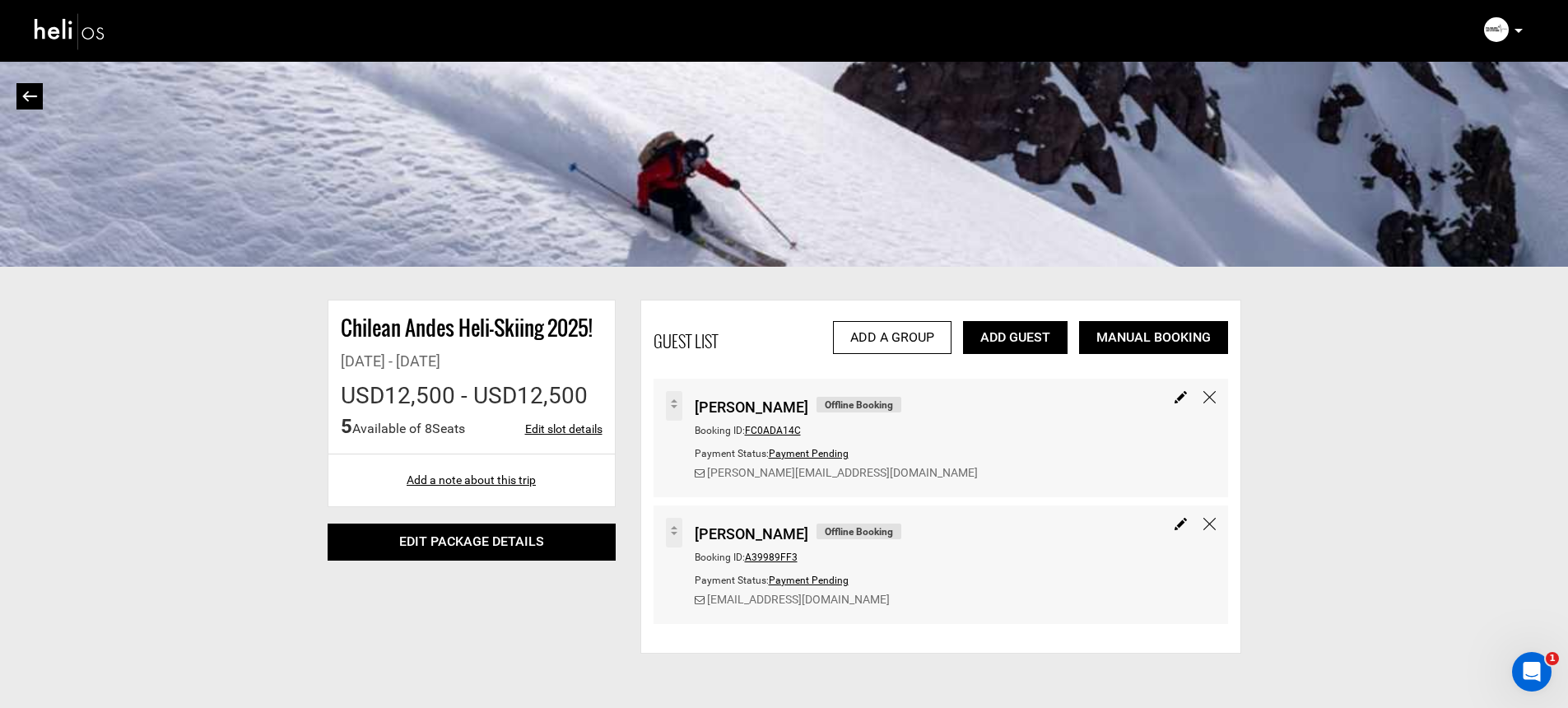
click at [1210, 397] on img at bounding box center [1209, 397] width 12 height 12
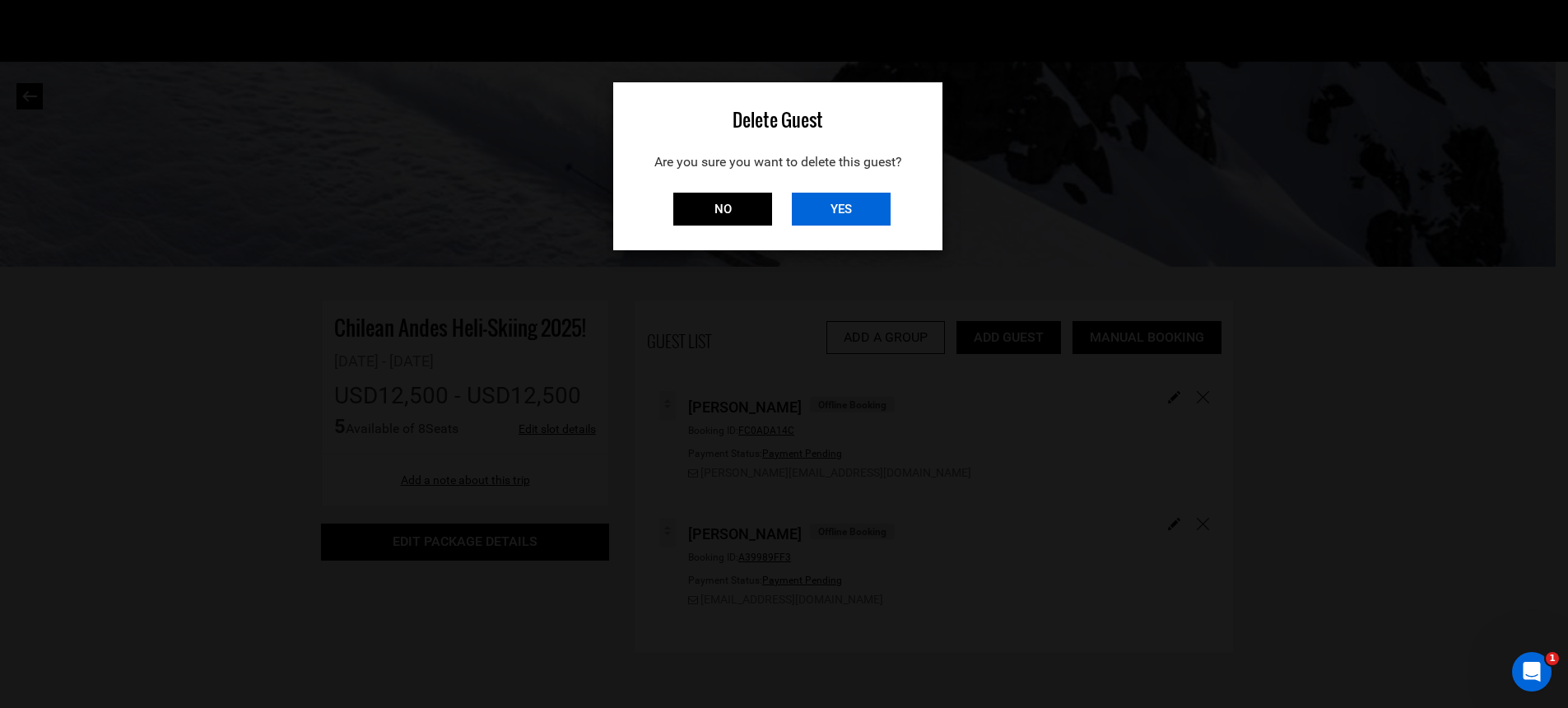
click at [839, 216] on input "YES" at bounding box center [840, 209] width 99 height 33
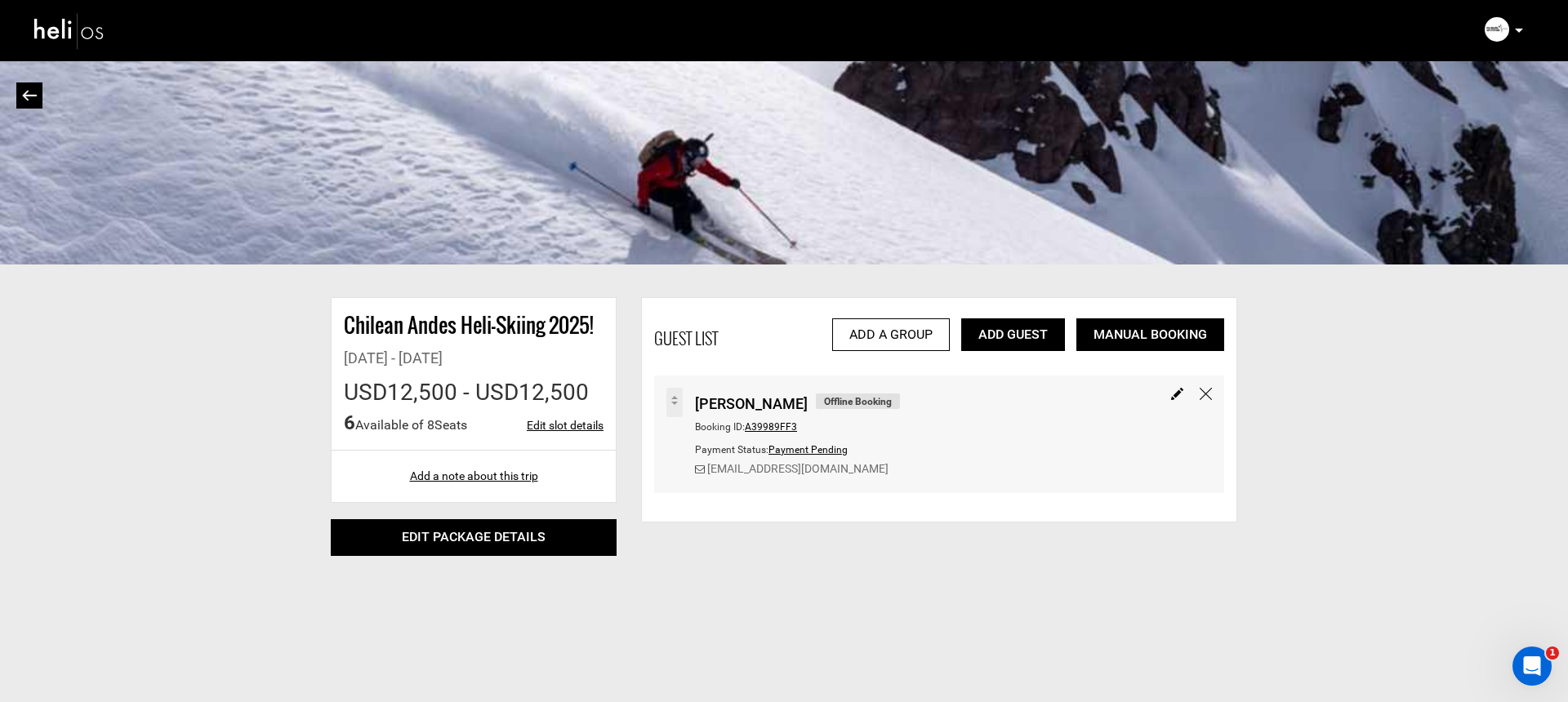
click at [1206, 396] on img at bounding box center [1206, 393] width 12 height 12
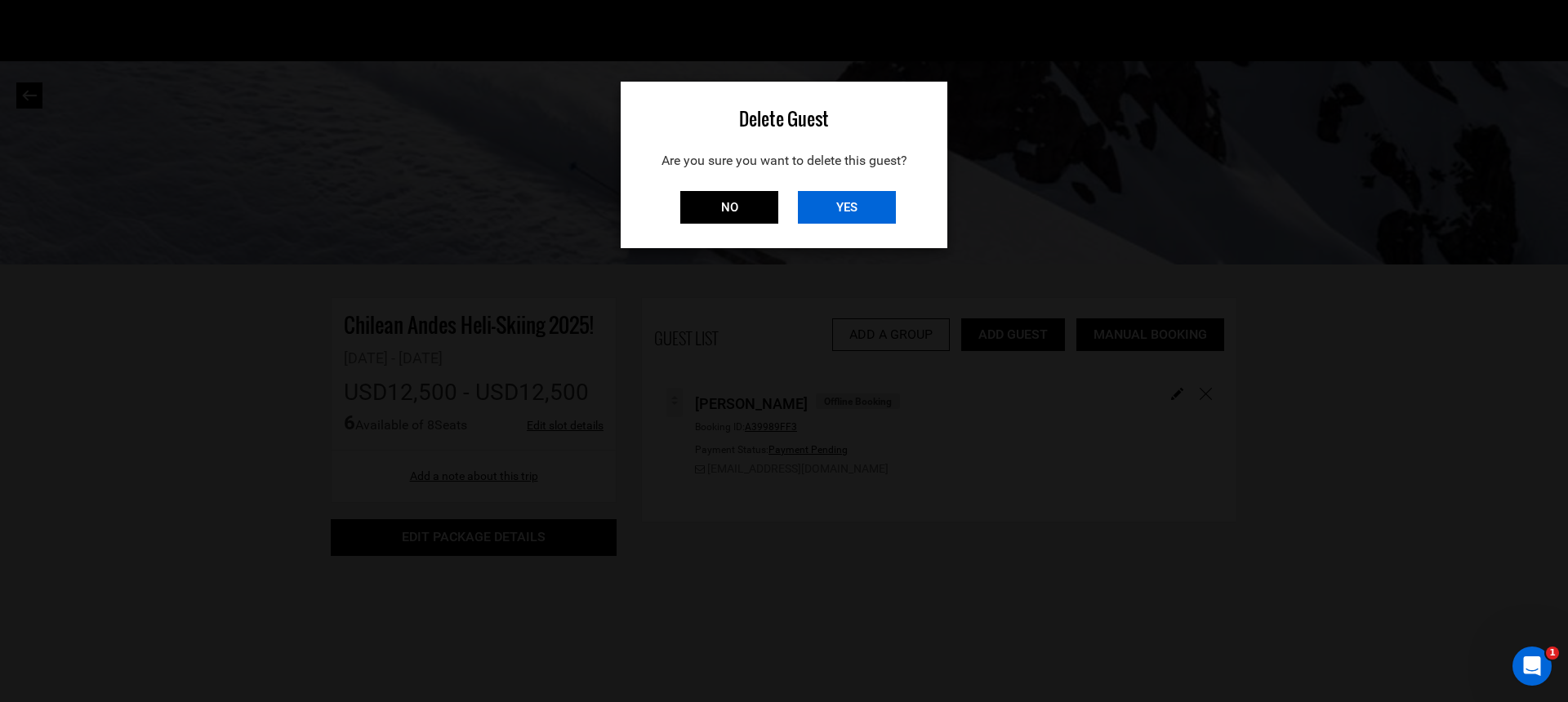
click at [841, 207] on input "YES" at bounding box center [847, 207] width 98 height 32
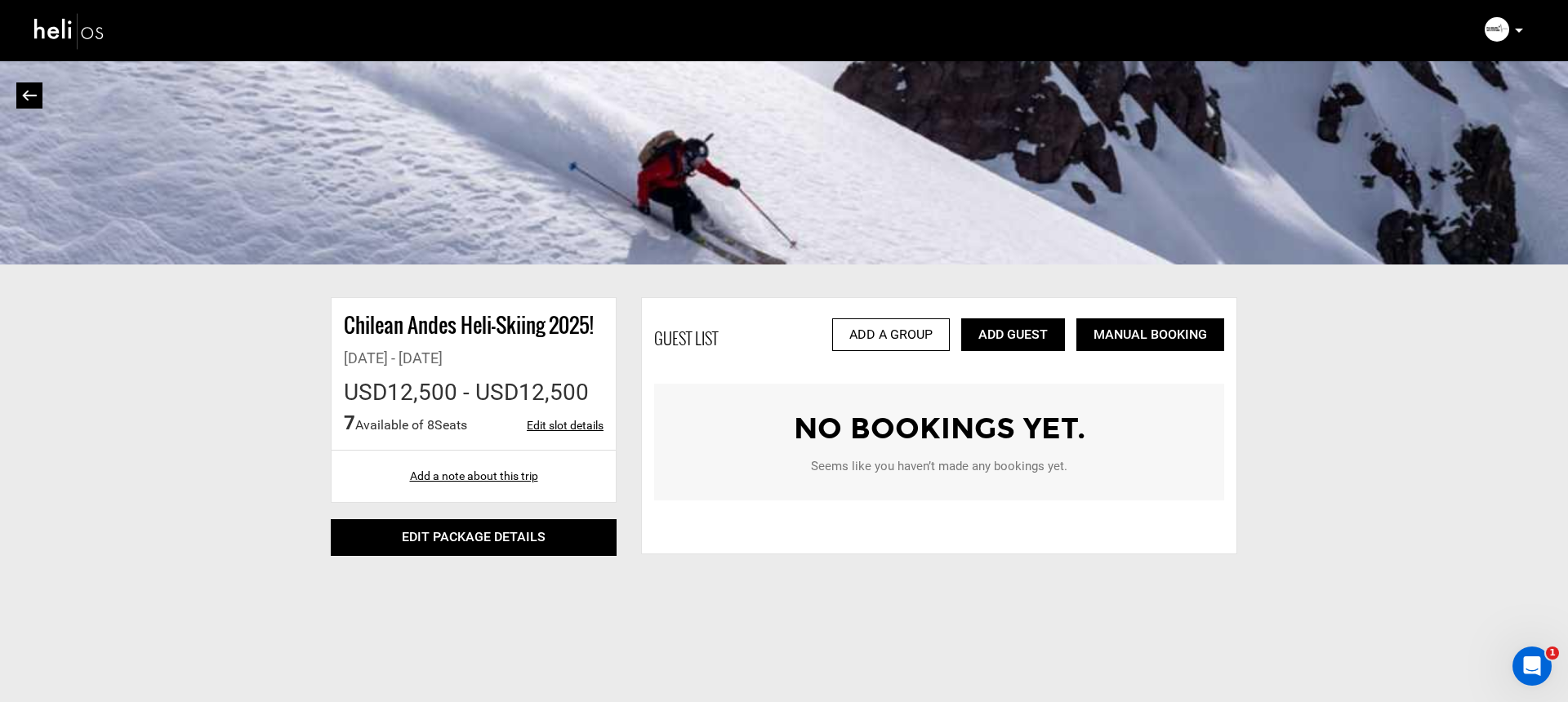
click at [75, 23] on img at bounding box center [69, 31] width 73 height 44
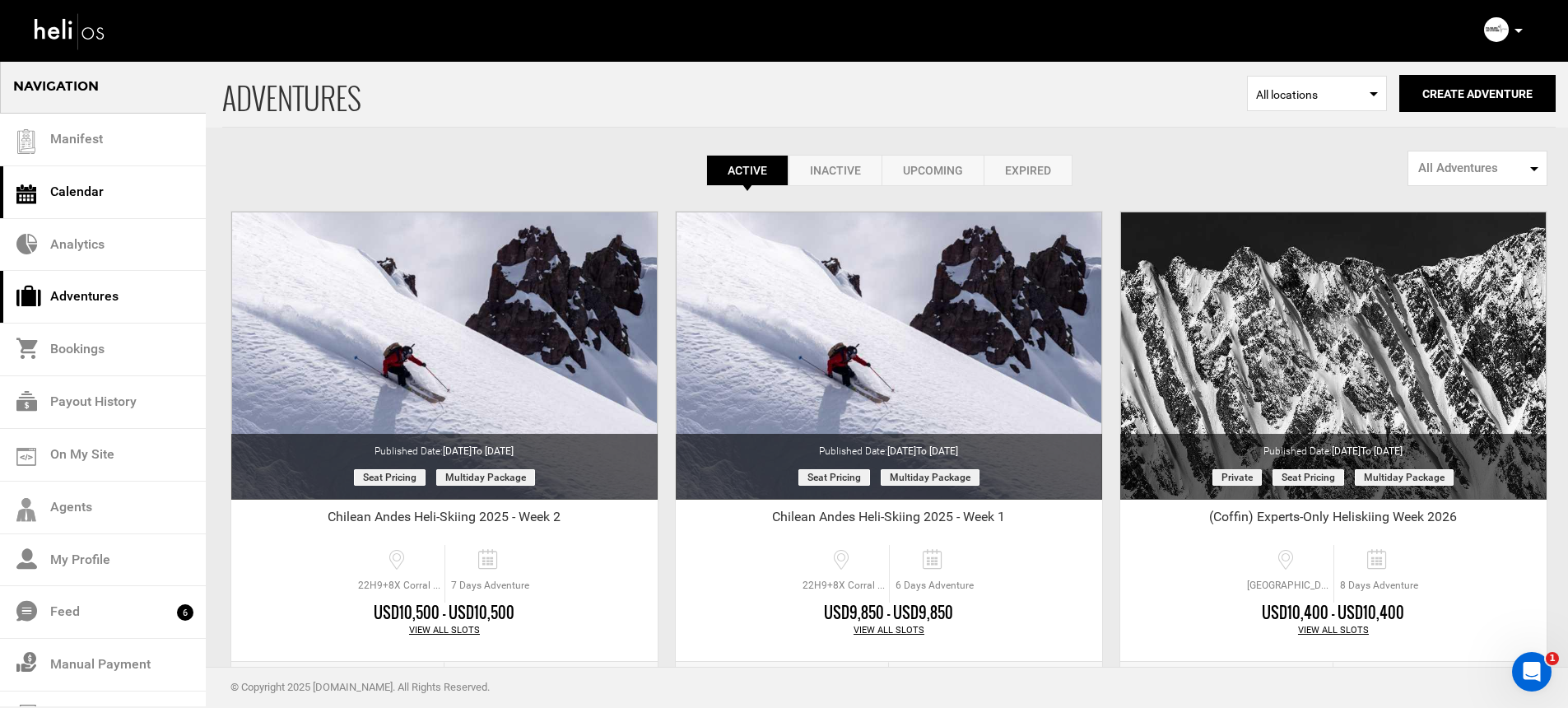
click at [112, 206] on link "Calendar" at bounding box center [102, 192] width 206 height 52
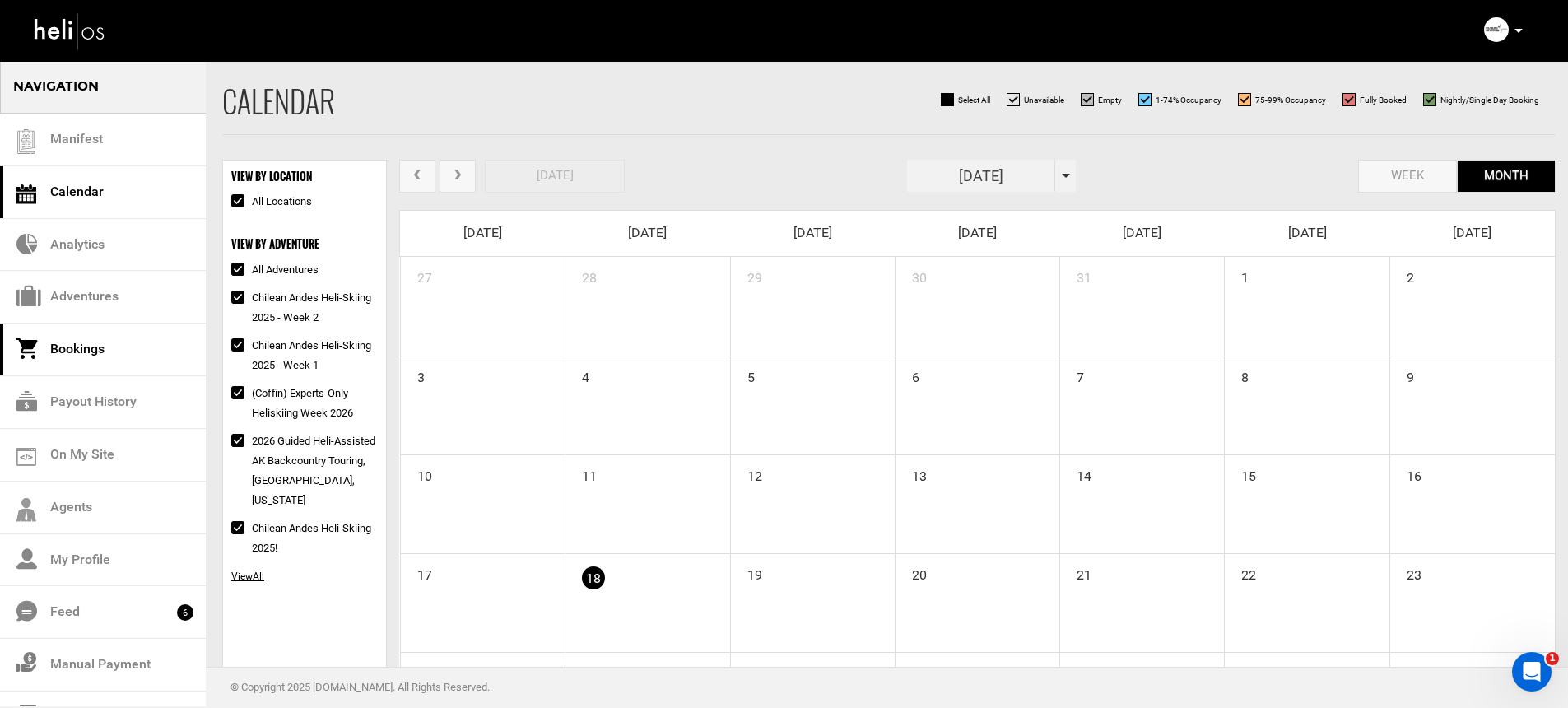
click at [82, 352] on link "Bookings" at bounding box center [102, 349] width 206 height 52
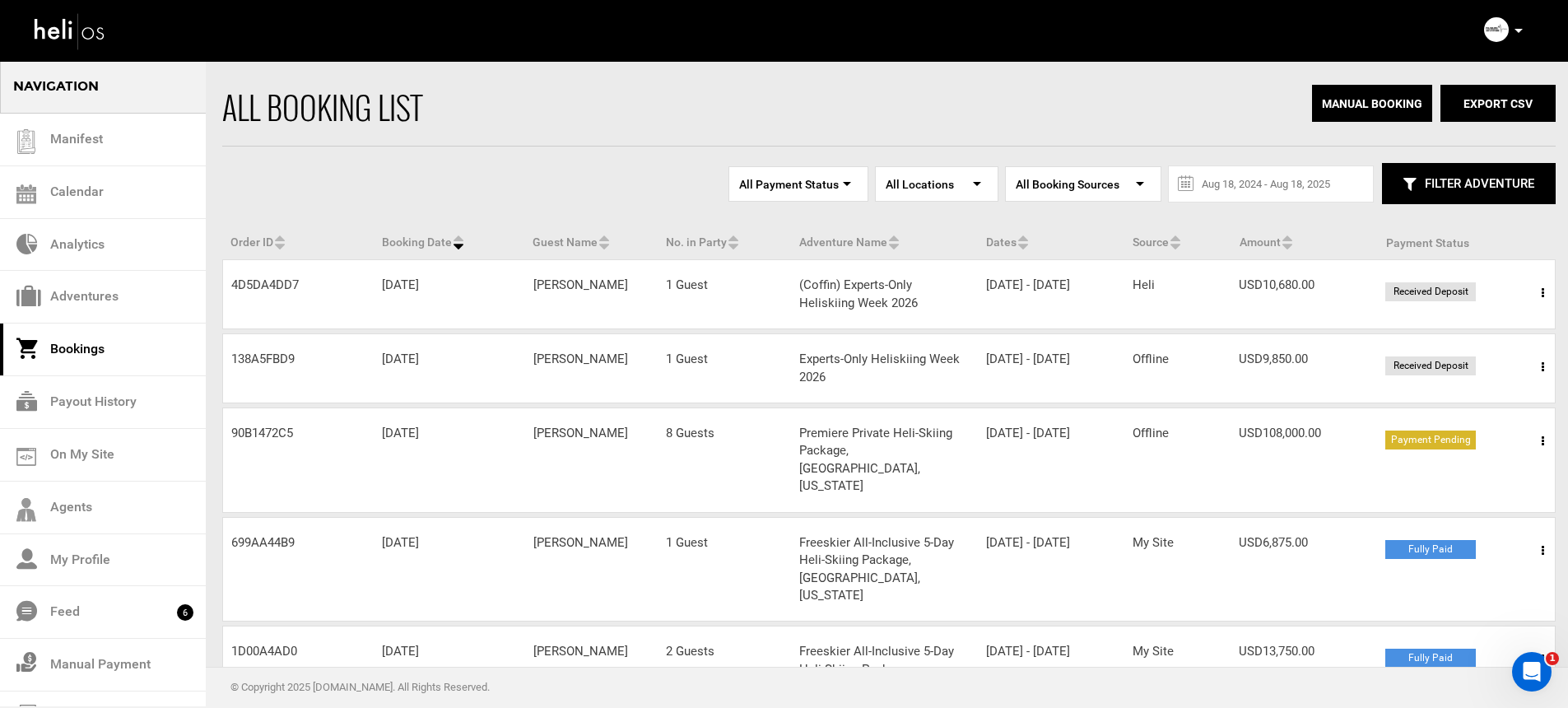
click at [1518, 28] on icon at bounding box center [1518, 30] width 9 height 4
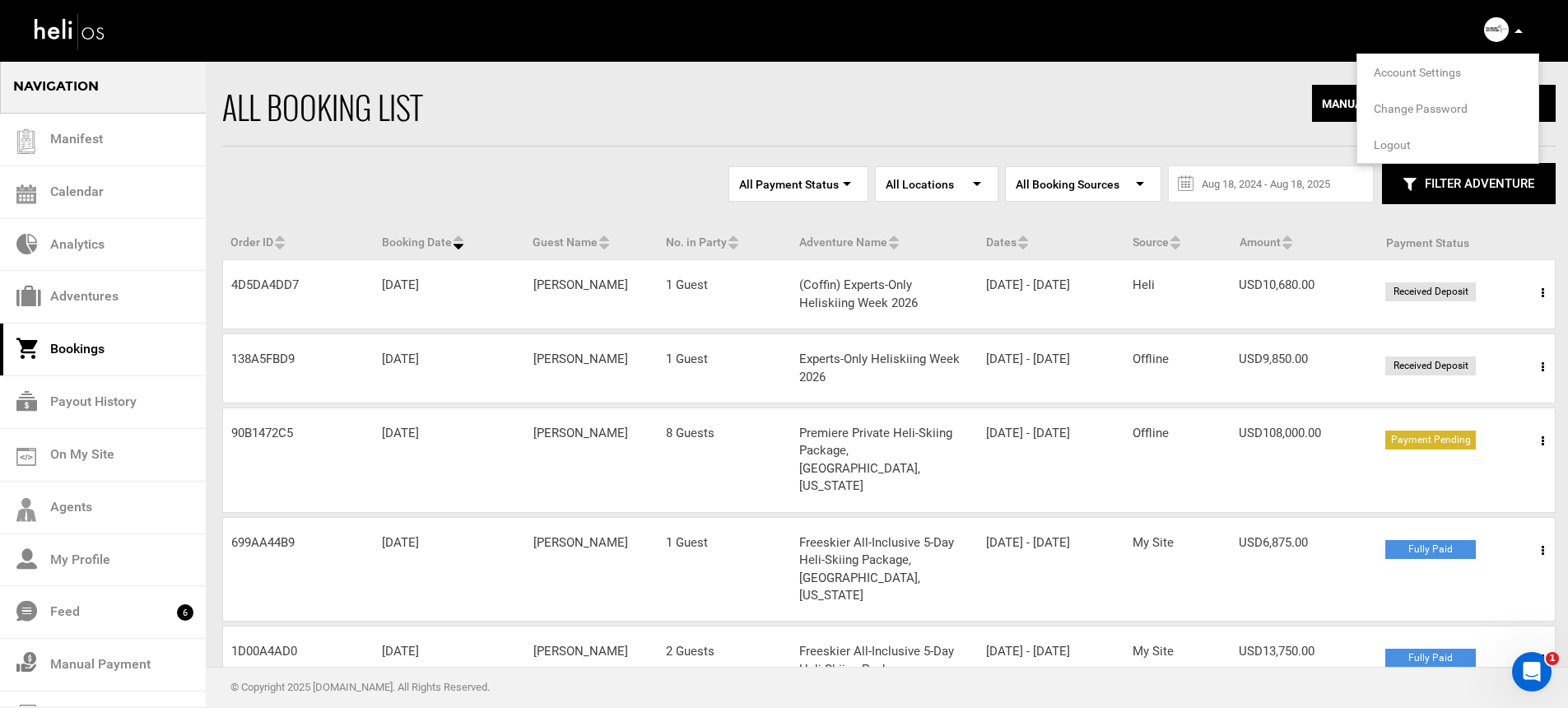
click at [1386, 144] on span "Logout" at bounding box center [1392, 145] width 37 height 13
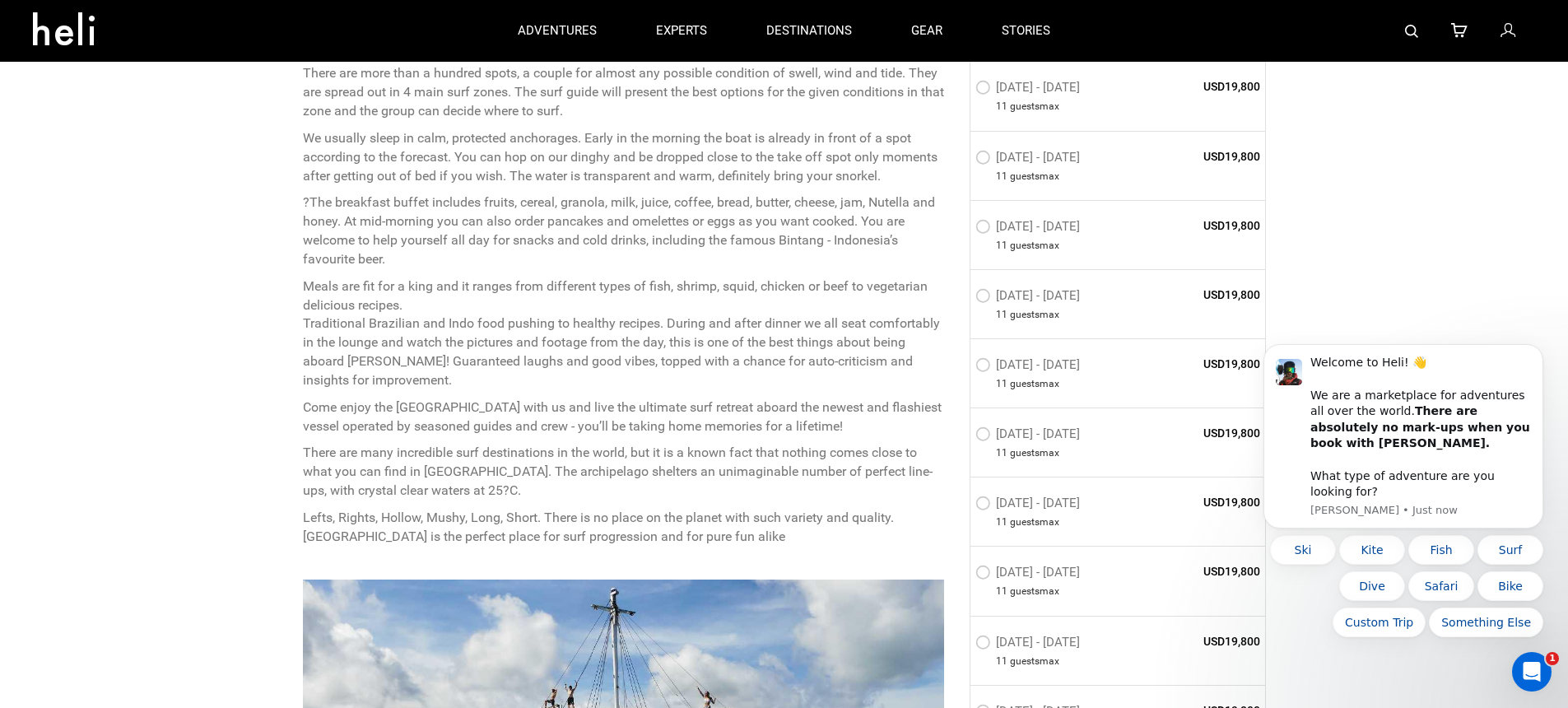
scroll to position [804, 0]
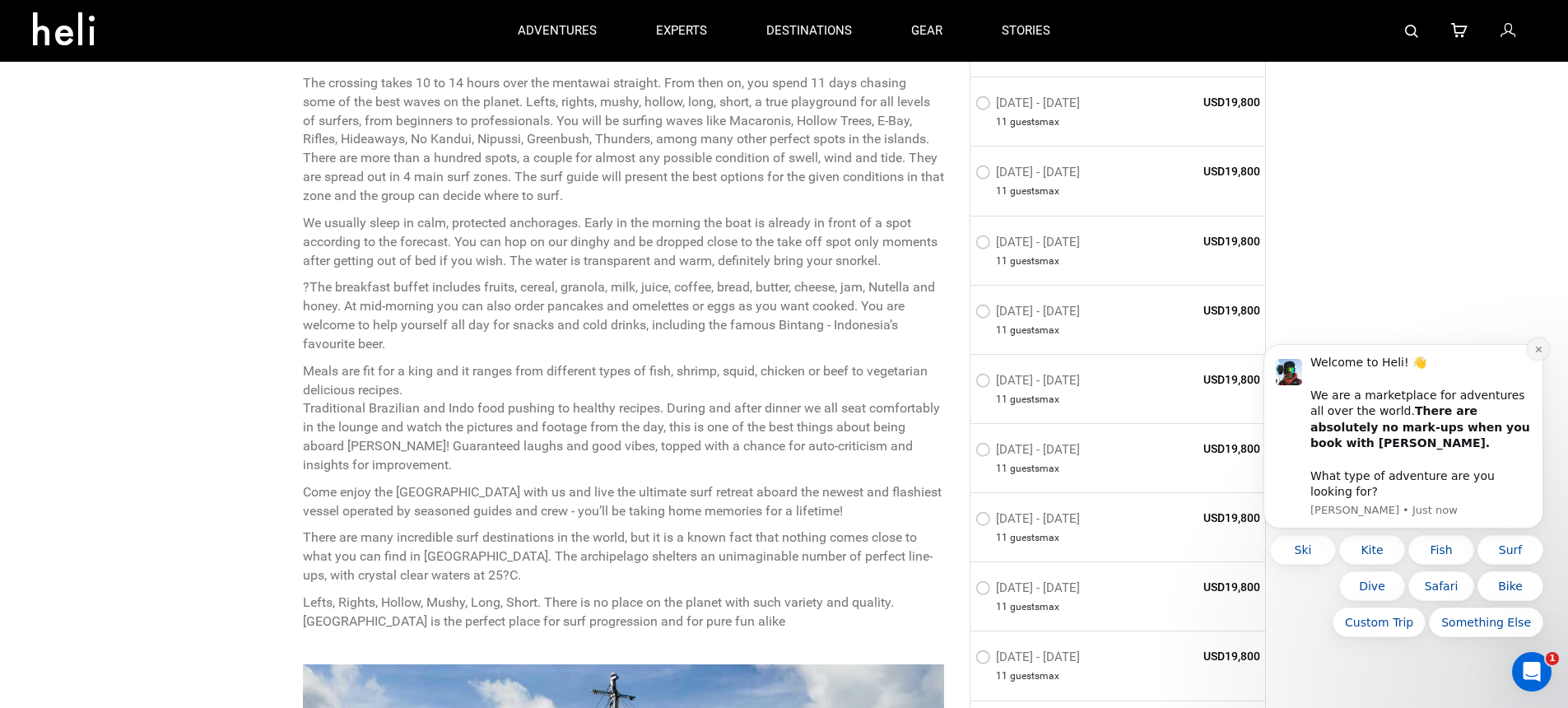
click at [1535, 352] on icon "Dismiss notification" at bounding box center [1537, 349] width 6 height 6
